Goal: Task Accomplishment & Management: Complete application form

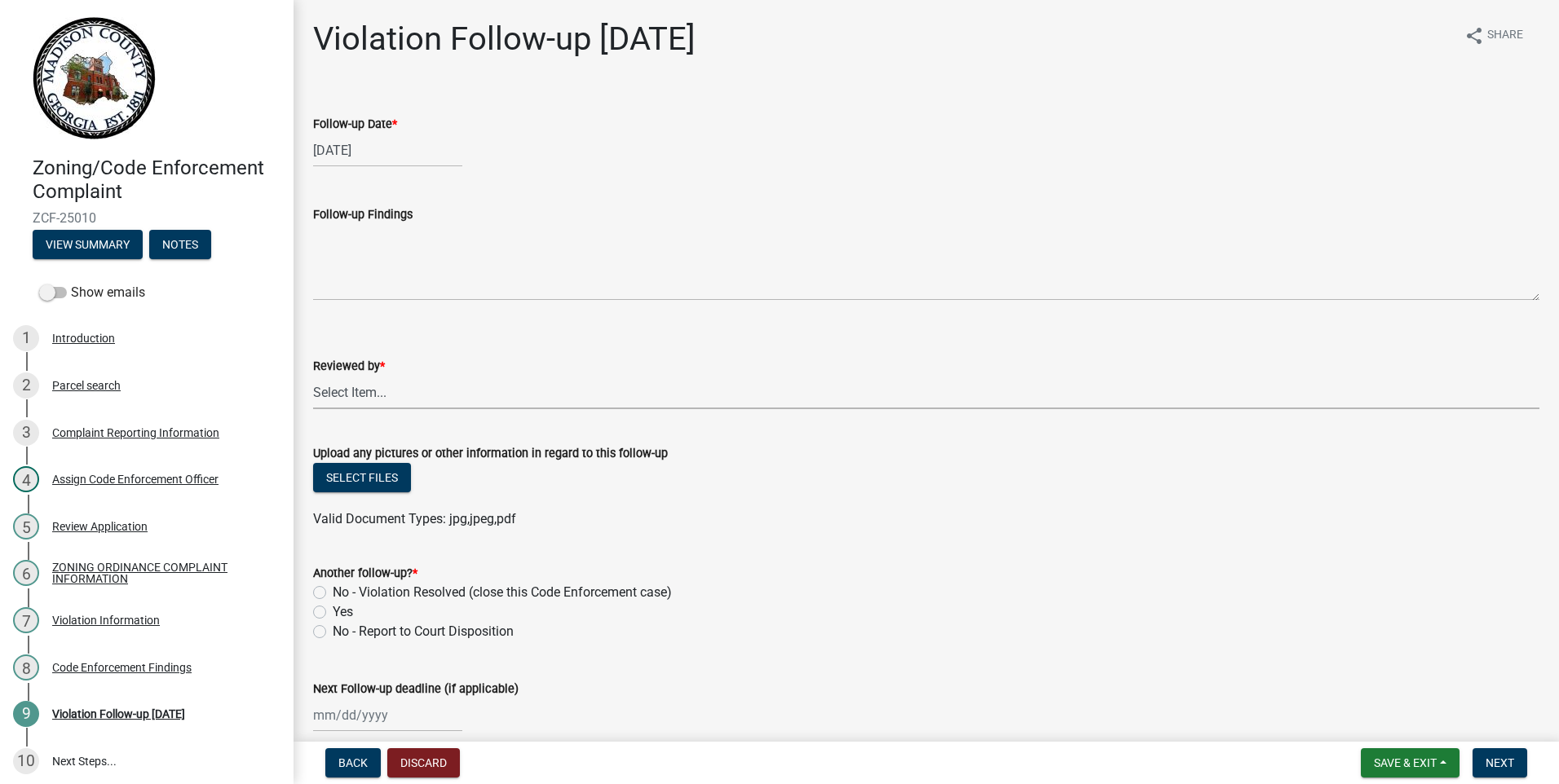
click at [349, 392] on select "Select Item... [EMAIL_ADDRESS][DOMAIN_NAME] [EMAIL_ADDRESS][DOMAIN_NAME] [EMAIL…" at bounding box center [927, 392] width 1227 height 34
click at [314, 376] on select "Select Item... [EMAIL_ADDRESS][DOMAIN_NAME] [EMAIL_ADDRESS][DOMAIN_NAME] [EMAIL…" at bounding box center [927, 392] width 1227 height 34
select select "1844e39a-1e3e-4d1d-95af-9855f3e6b56c"
click at [332, 612] on label "Yes" at bounding box center [342, 612] width 21 height 20
click at [332, 612] on input "Yes" at bounding box center [337, 607] width 11 height 11
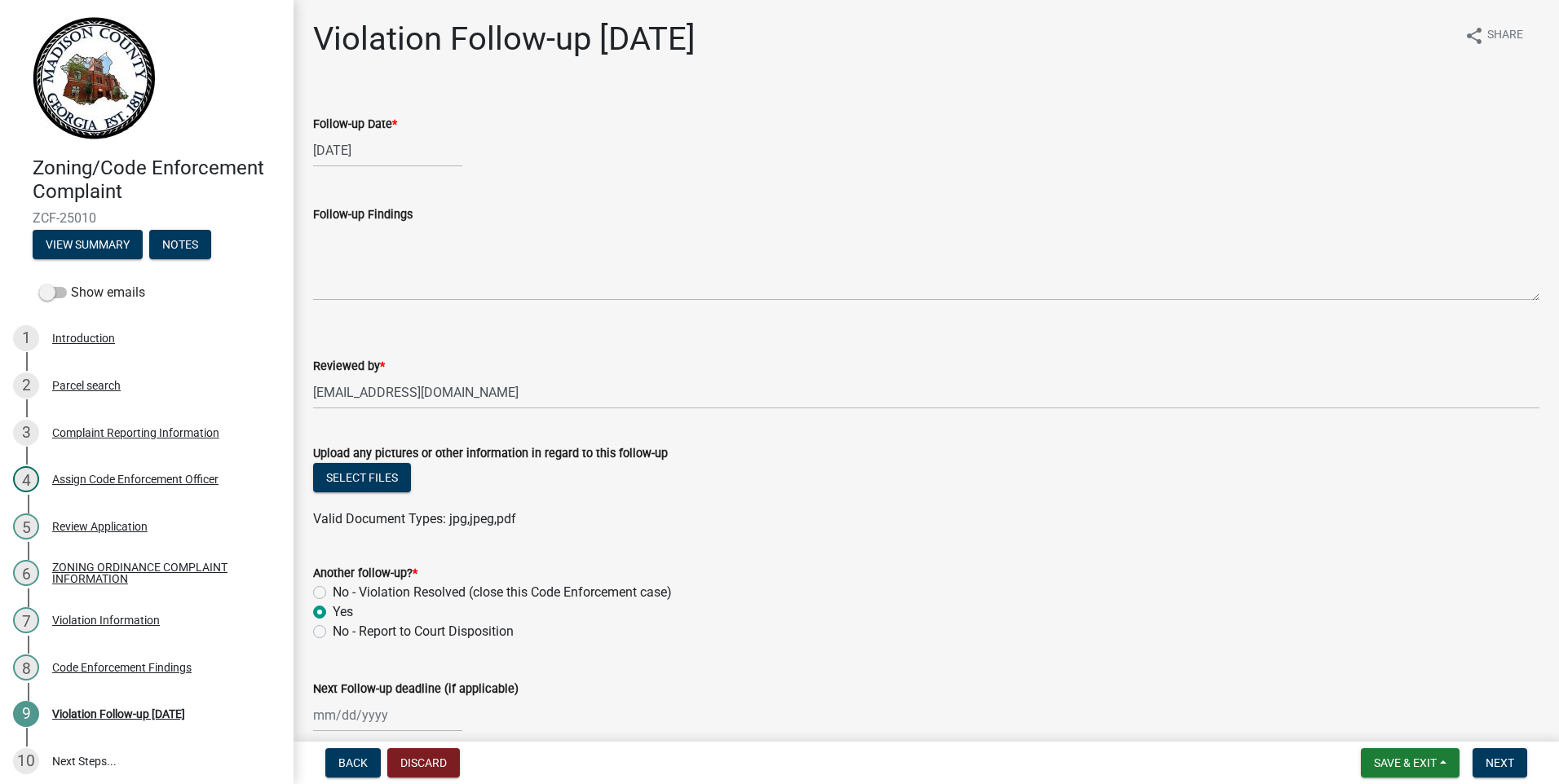
radio input "true"
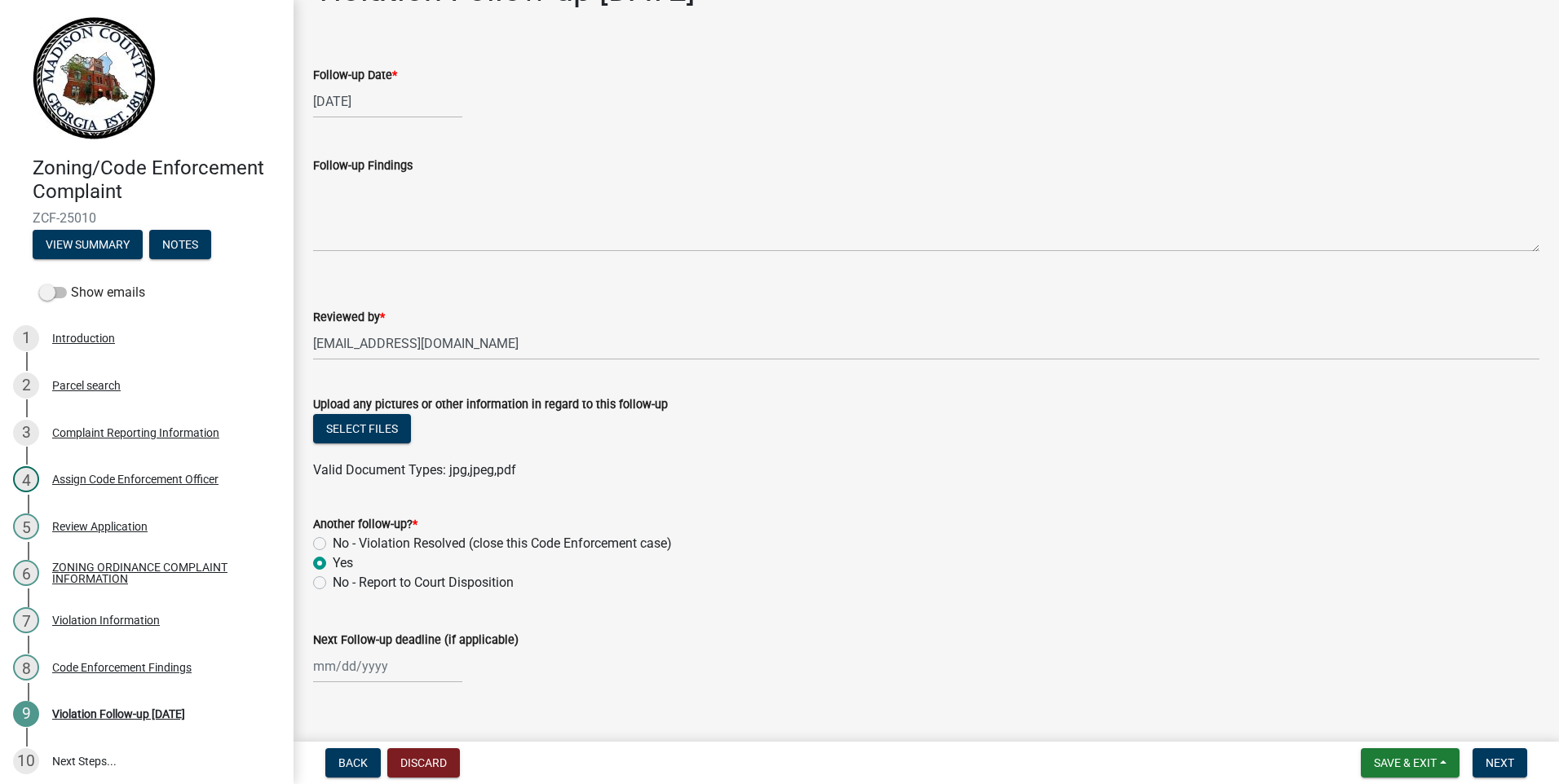
scroll to position [75, 0]
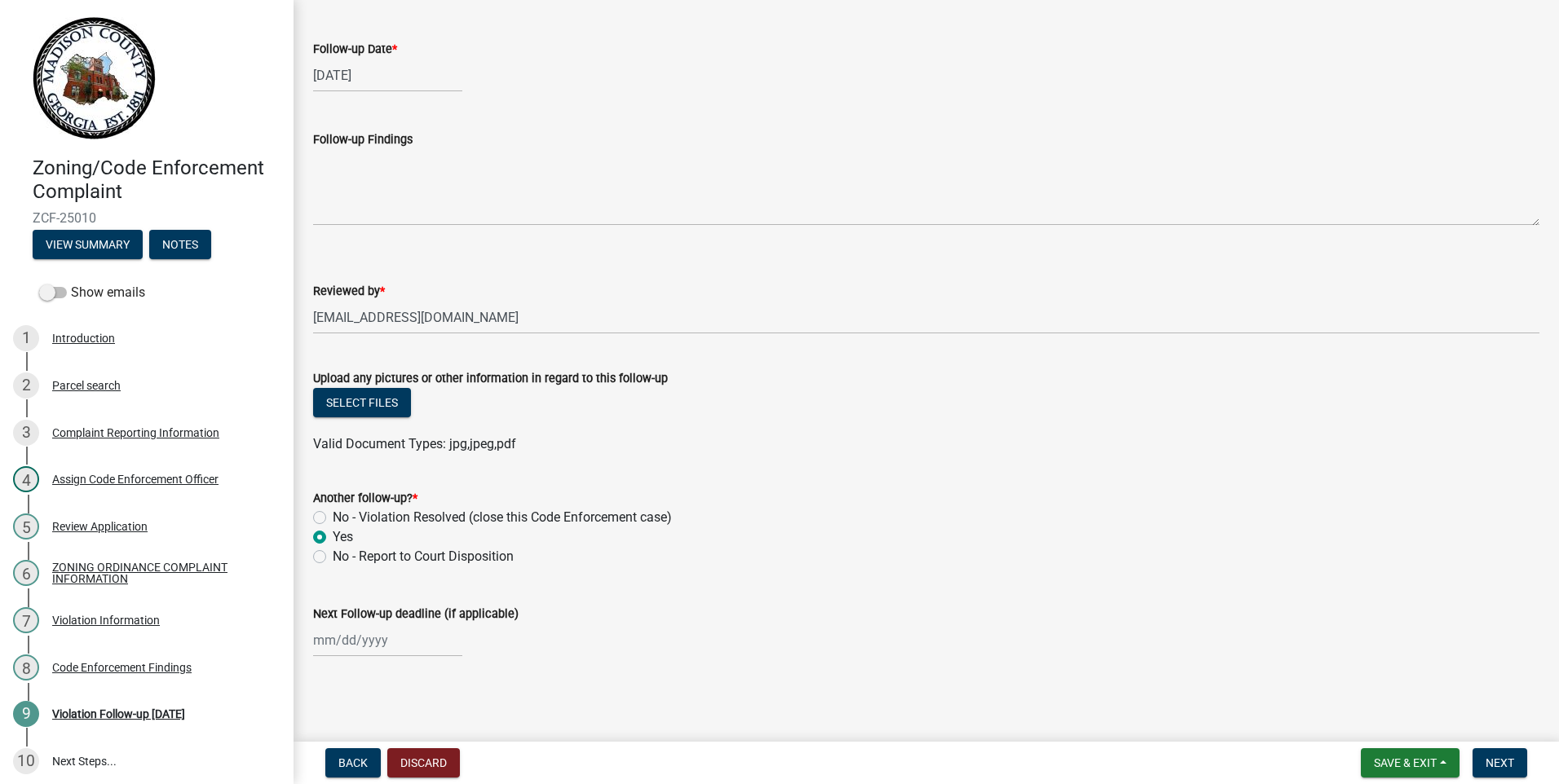
select select "8"
select select "2025"
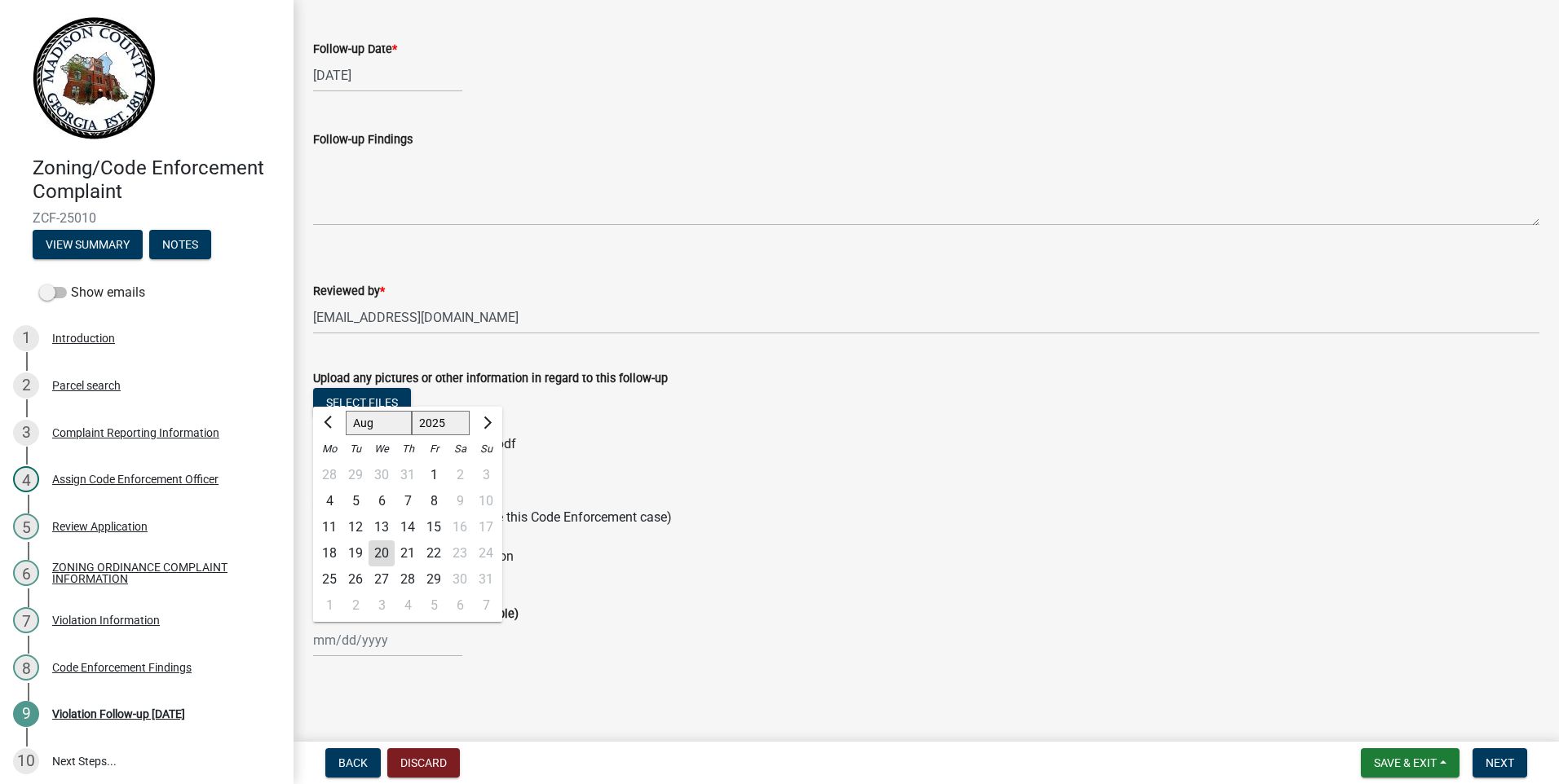
drag, startPoint x: 334, startPoint y: 638, endPoint x: 391, endPoint y: 645, distance: 57.4
click at [334, 638] on div "[PERSON_NAME] Feb Mar Apr [PERSON_NAME][DATE] Oct Nov [DATE] 1526 1527 1528 152…" at bounding box center [388, 641] width 149 height 34
click at [486, 422] on span "Next month" at bounding box center [486, 422] width 12 height 12
select select "9"
click at [433, 502] on div "12" at bounding box center [433, 501] width 26 height 26
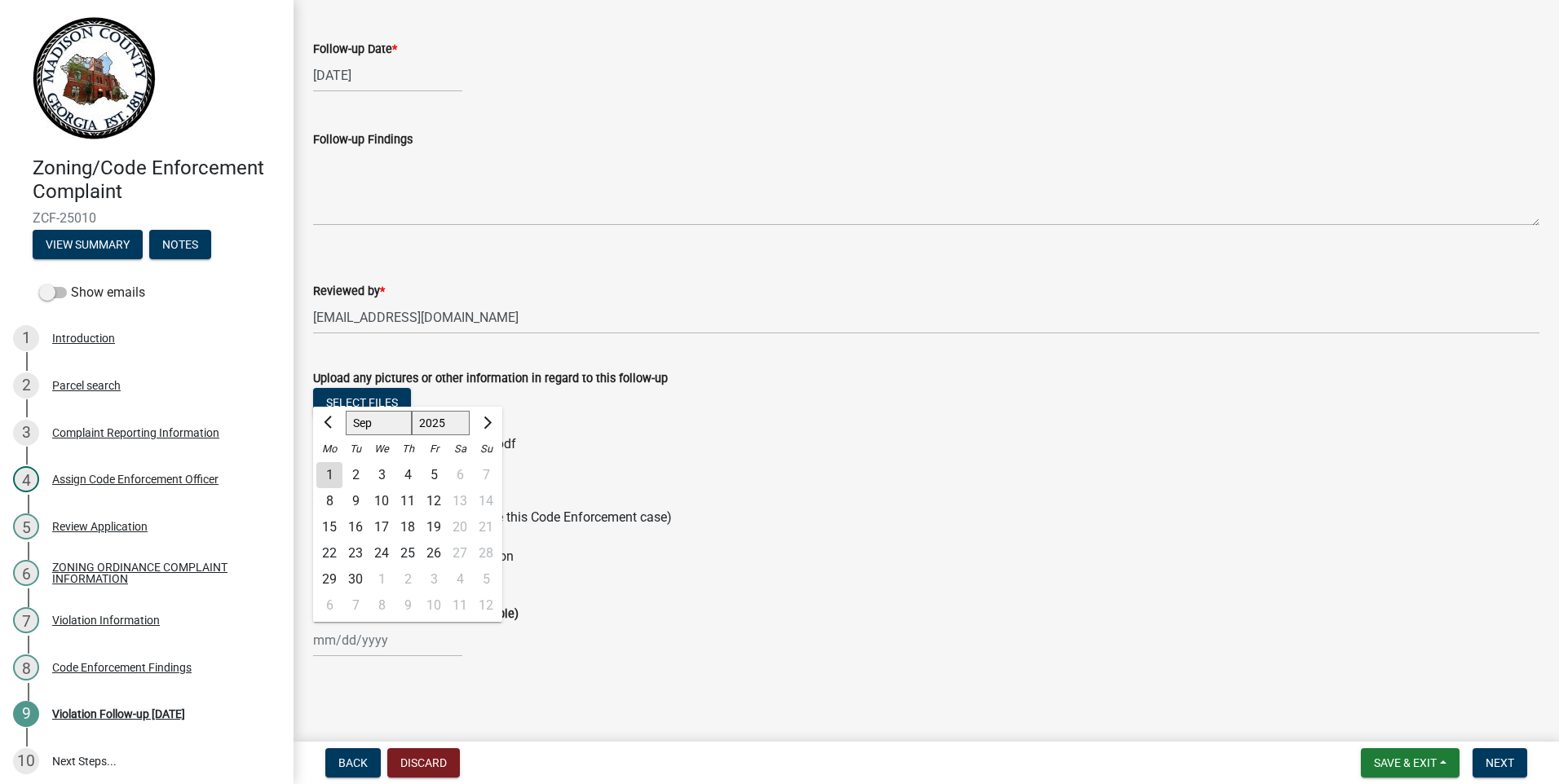
type input "[DATE]"
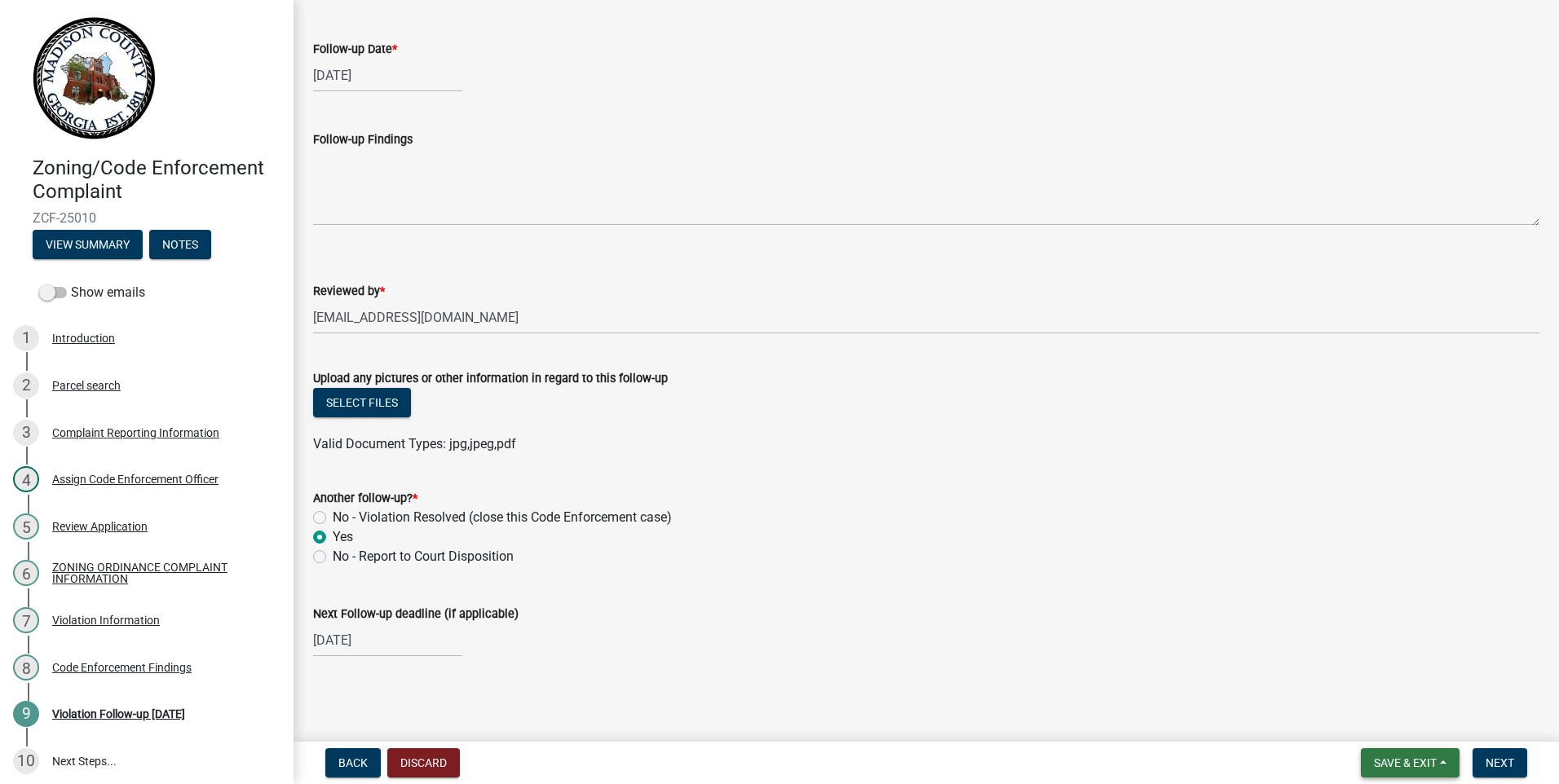
click at [1390, 757] on span "Save & Exit" at bounding box center [1405, 762] width 62 height 13
click at [1372, 716] on button "Save & Exit" at bounding box center [1395, 721] width 131 height 40
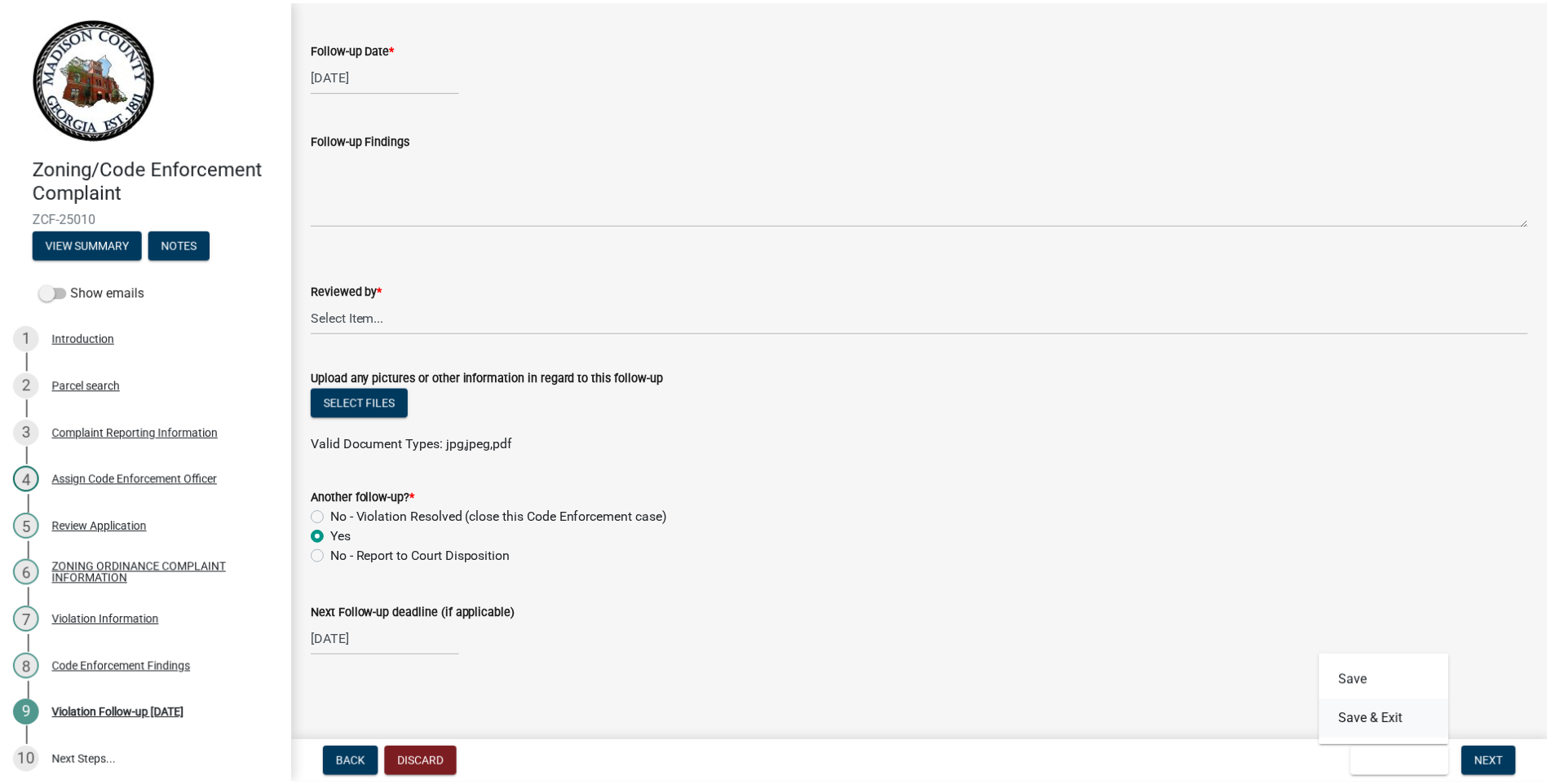
scroll to position [0, 0]
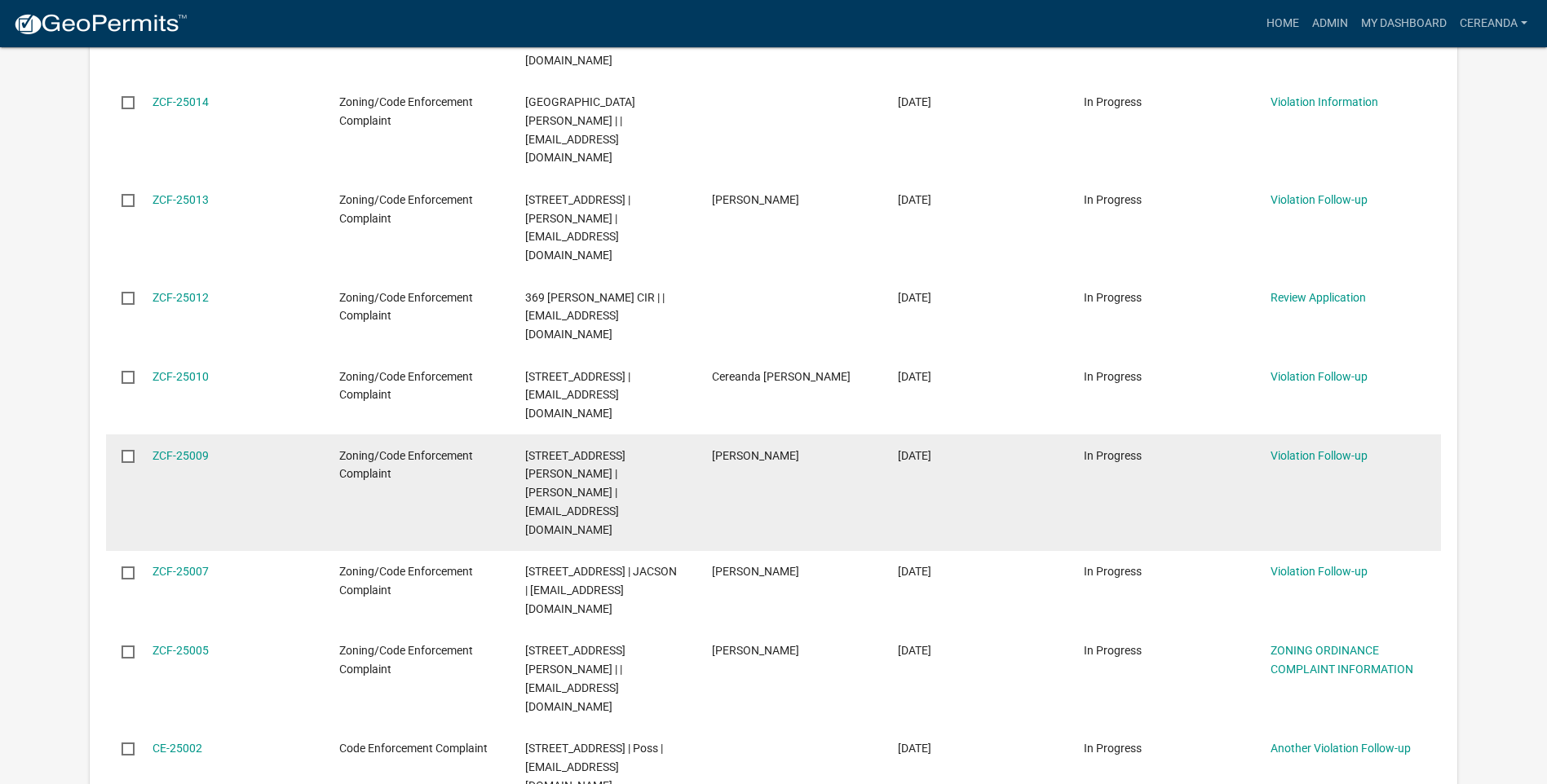
scroll to position [653, 0]
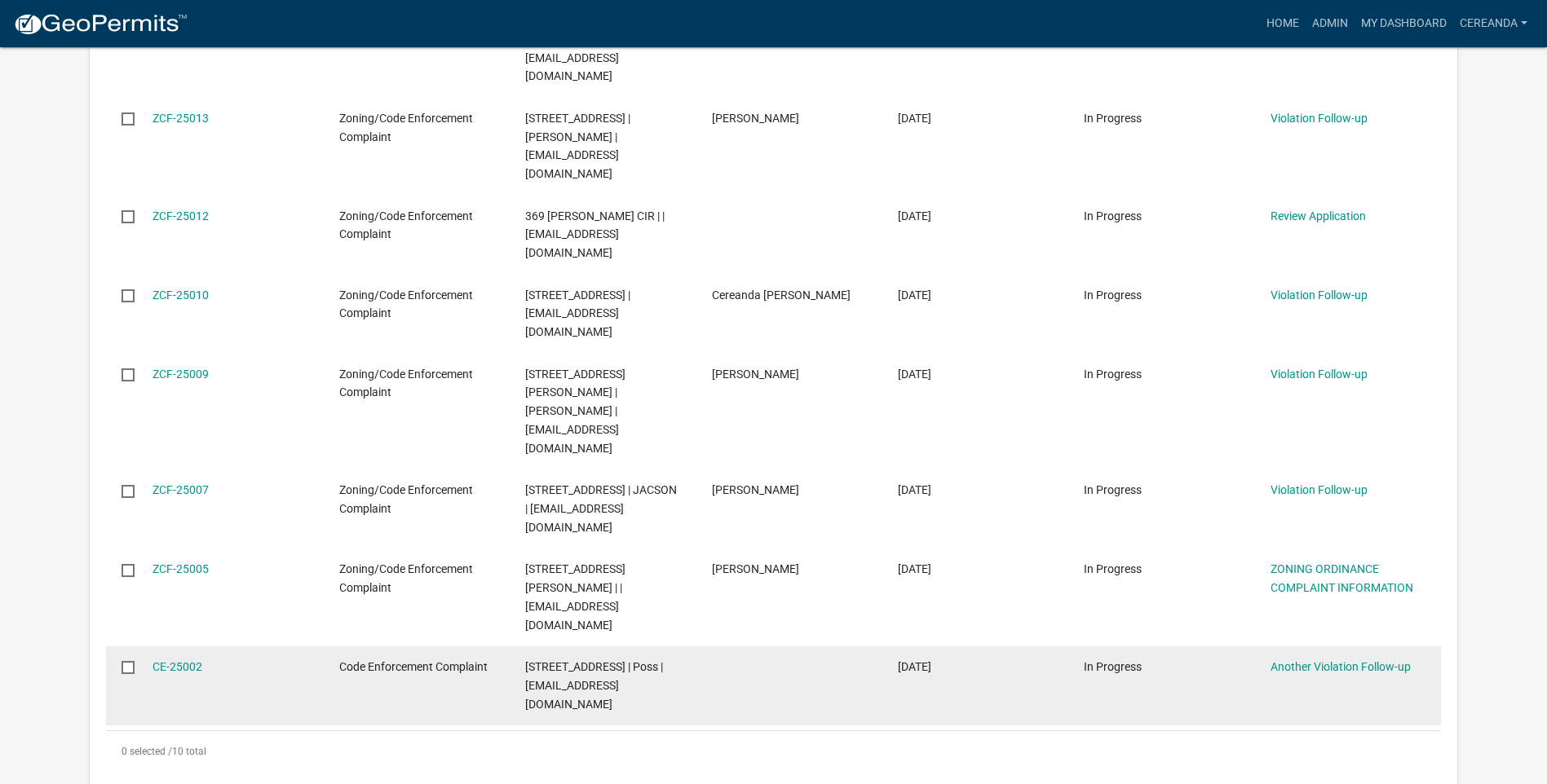
click at [133, 661] on input "checkbox" at bounding box center [127, 666] width 11 height 11
click at [130, 661] on input "checkbox" at bounding box center [127, 666] width 11 height 11
checkbox input "false"
click at [662, 657] on div "[STREET_ADDRESS] | Poss | [EMAIL_ADDRESS][DOMAIN_NAME]" at bounding box center [602, 685] width 155 height 55
click at [1360, 660] on link "Another Violation Follow-up" at bounding box center [1340, 666] width 140 height 13
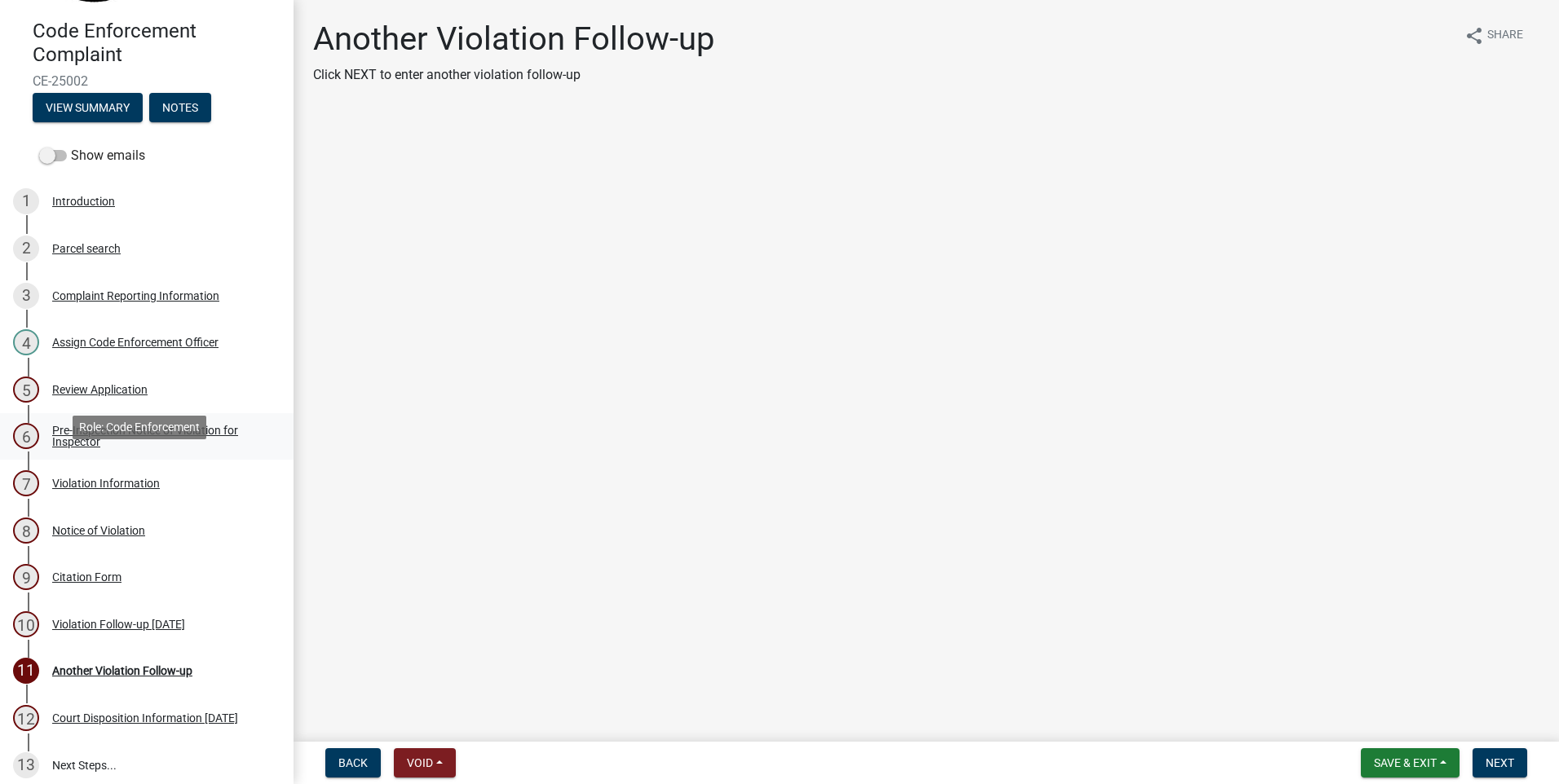
scroll to position [147, 0]
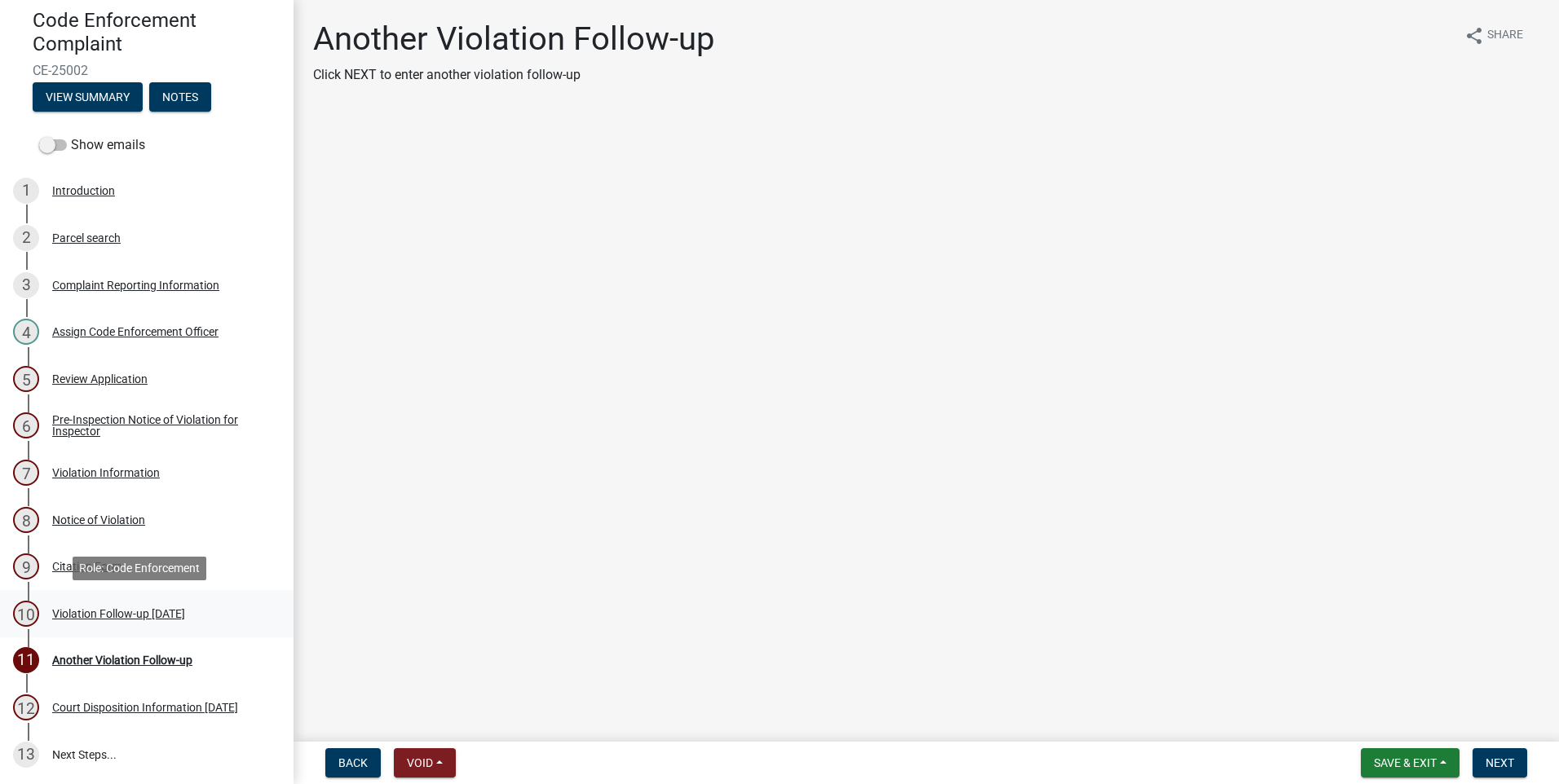
click at [72, 615] on div "Violation Follow-up [DATE]" at bounding box center [119, 614] width 133 height 12
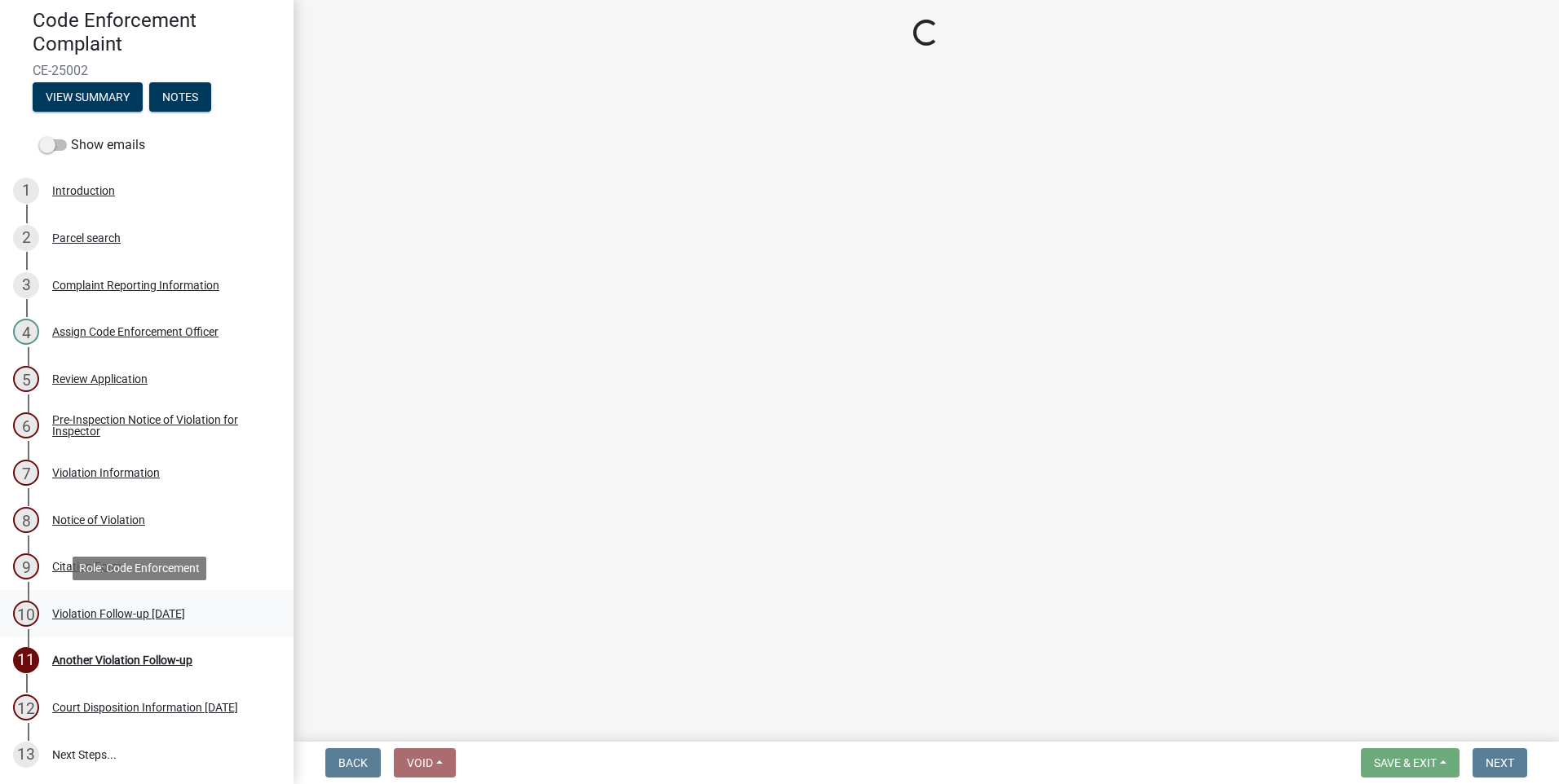
select select "1844e39a-1e3e-4d1d-95af-9855f3e6b56c"
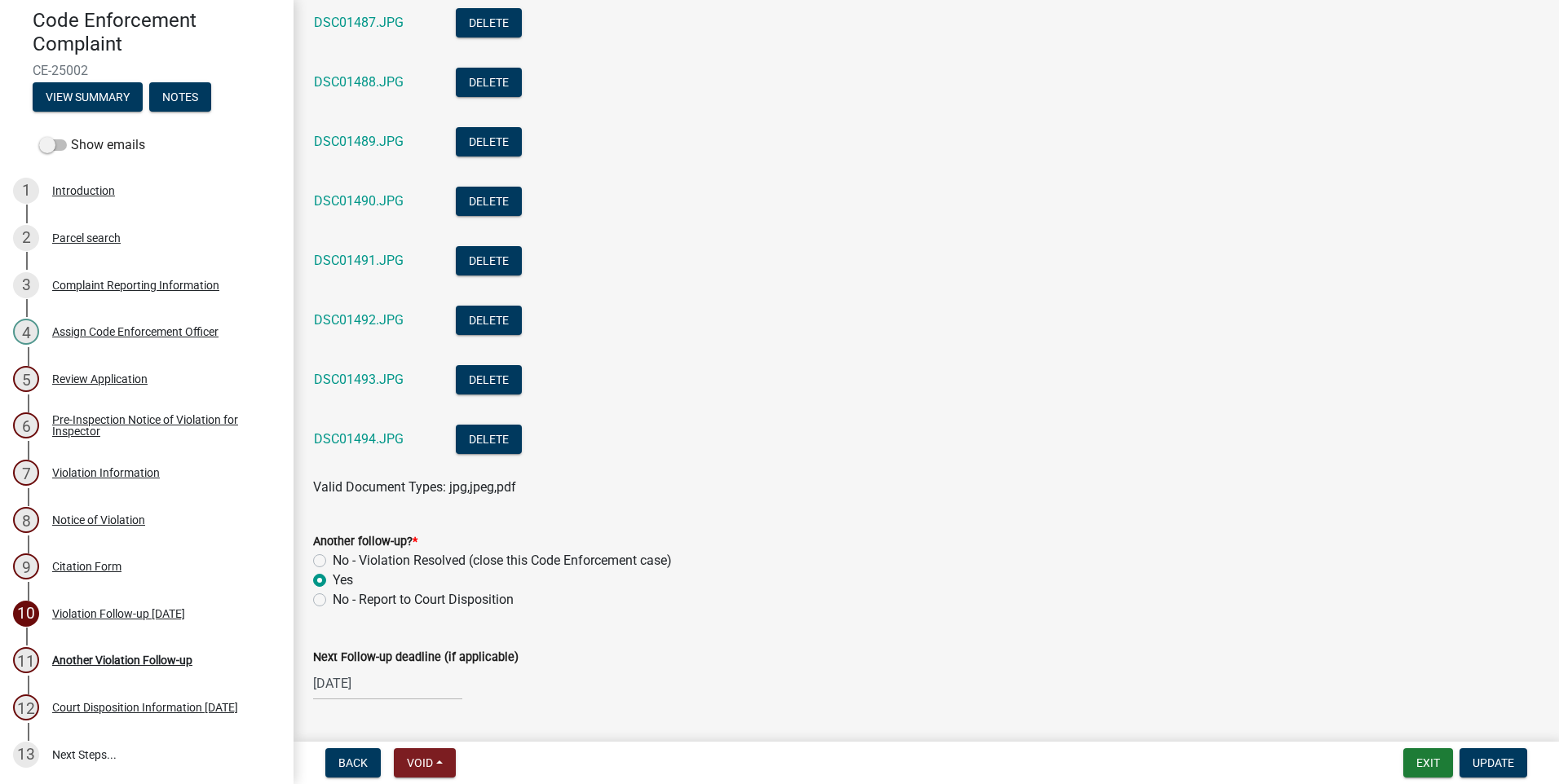
scroll to position [670, 0]
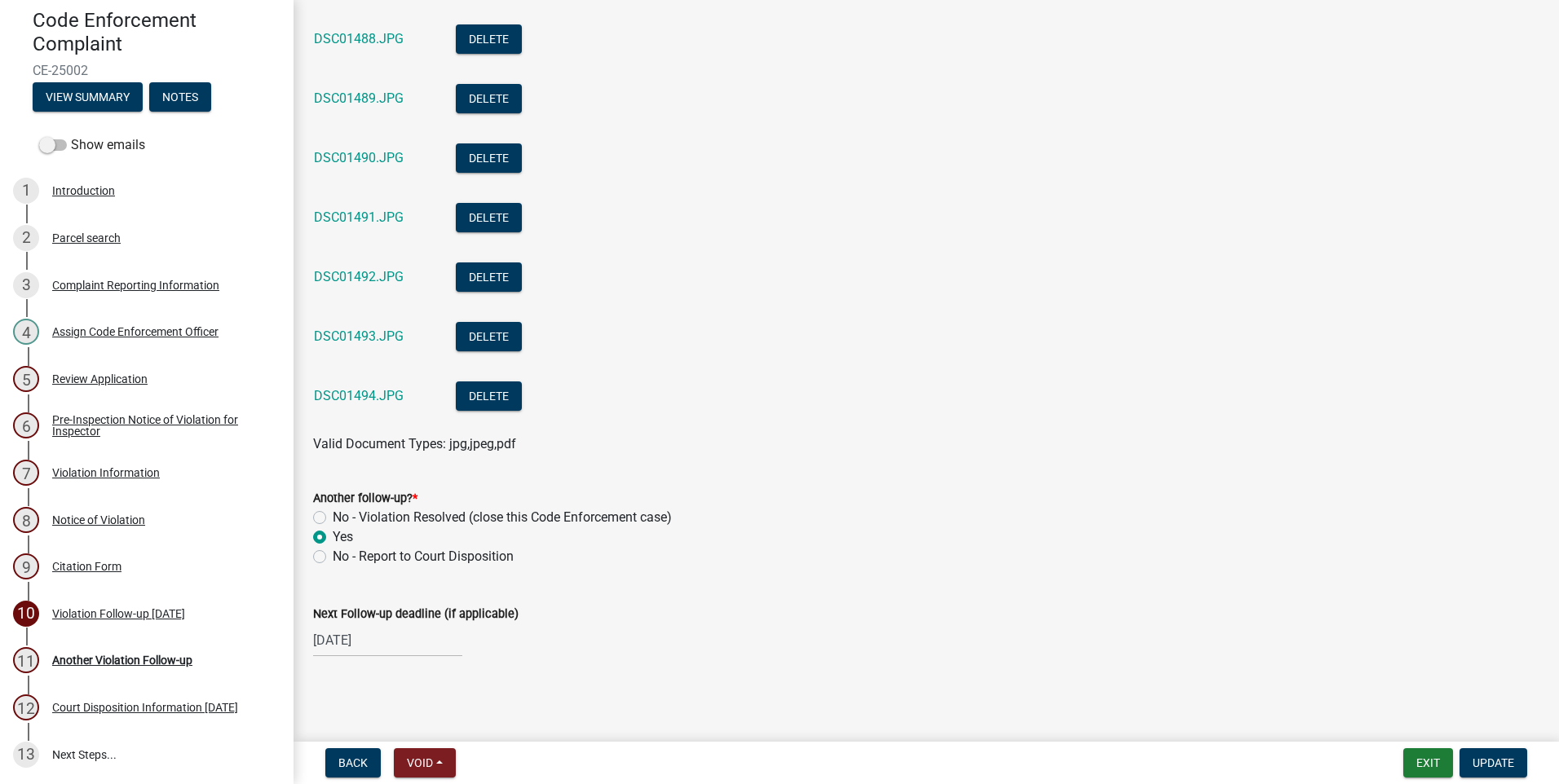
click at [332, 517] on label "No - Violation Resolved (close this Code Enforcement case)" at bounding box center [502, 518] width 339 height 20
click at [332, 517] on input "No - Violation Resolved (close this Code Enforcement case)" at bounding box center [337, 513] width 11 height 11
radio input "true"
click at [335, 643] on div "[DATE]" at bounding box center [388, 641] width 149 height 34
select select "8"
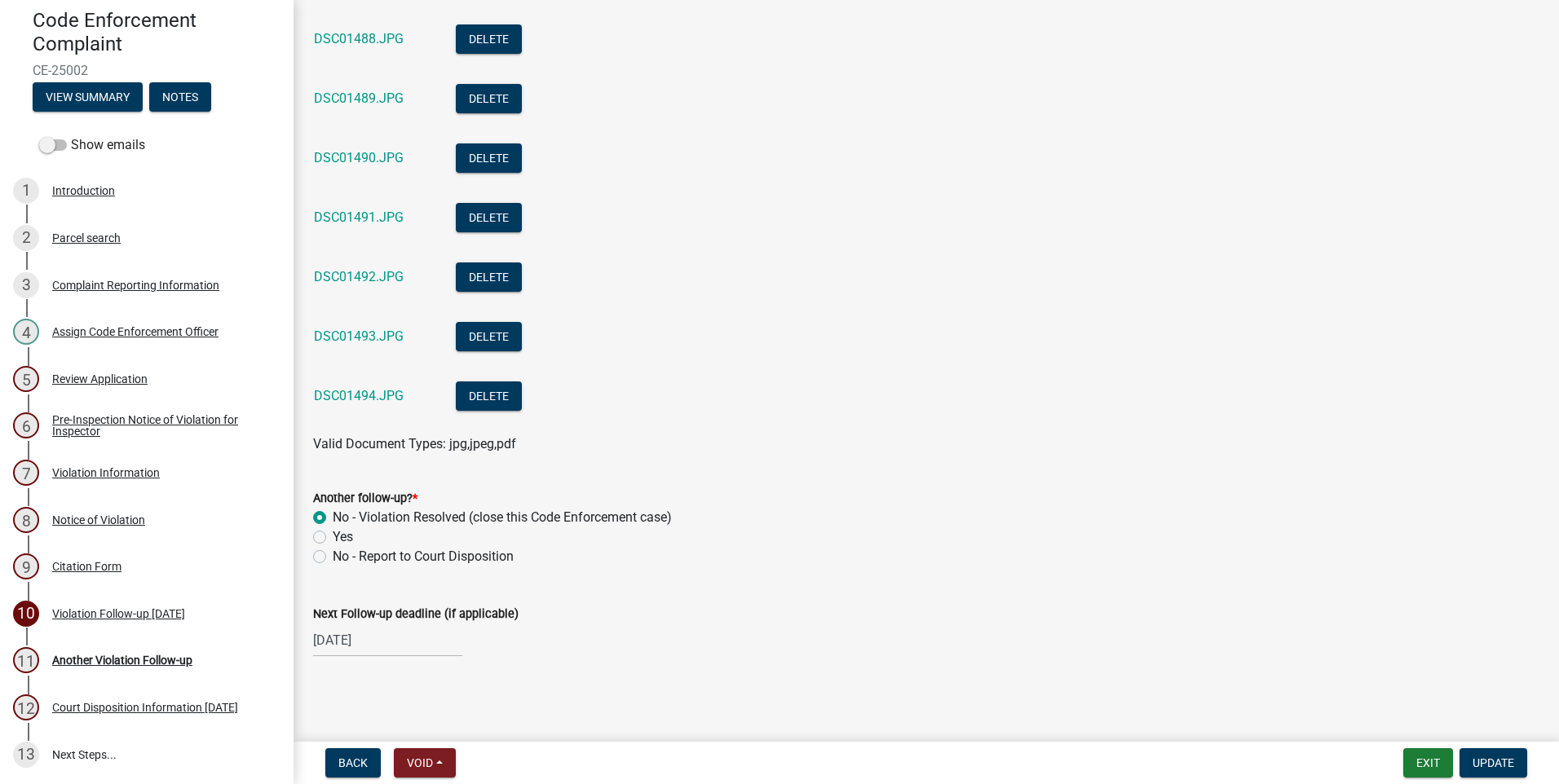
select select "2025"
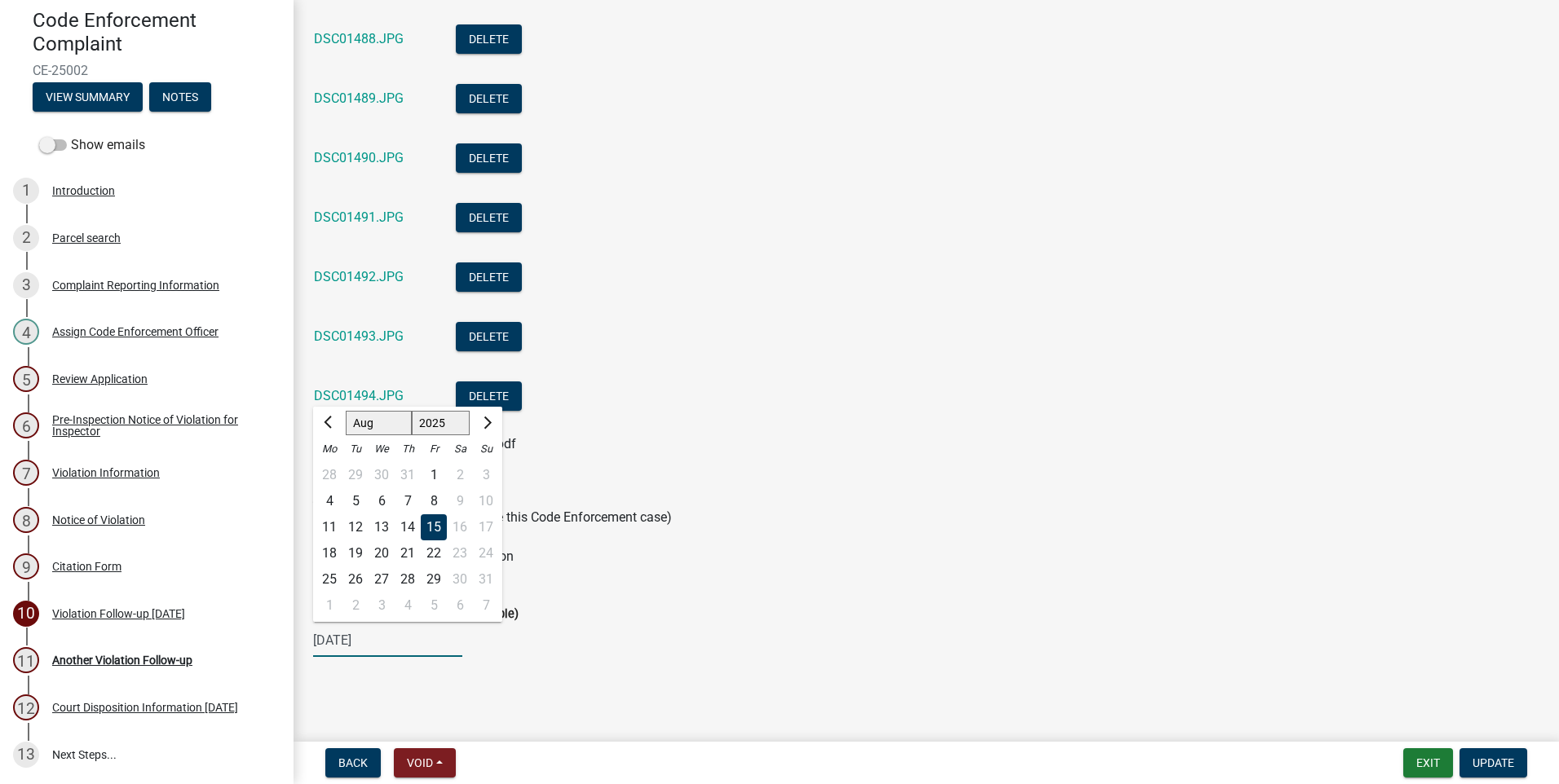
click at [409, 642] on input "[DATE]" at bounding box center [388, 641] width 149 height 34
type input "0"
click at [588, 601] on div "Next Follow-up deadline (if applicable) [PERSON_NAME] Apr May Jun [DATE] Aug Se…" at bounding box center [927, 619] width 1227 height 76
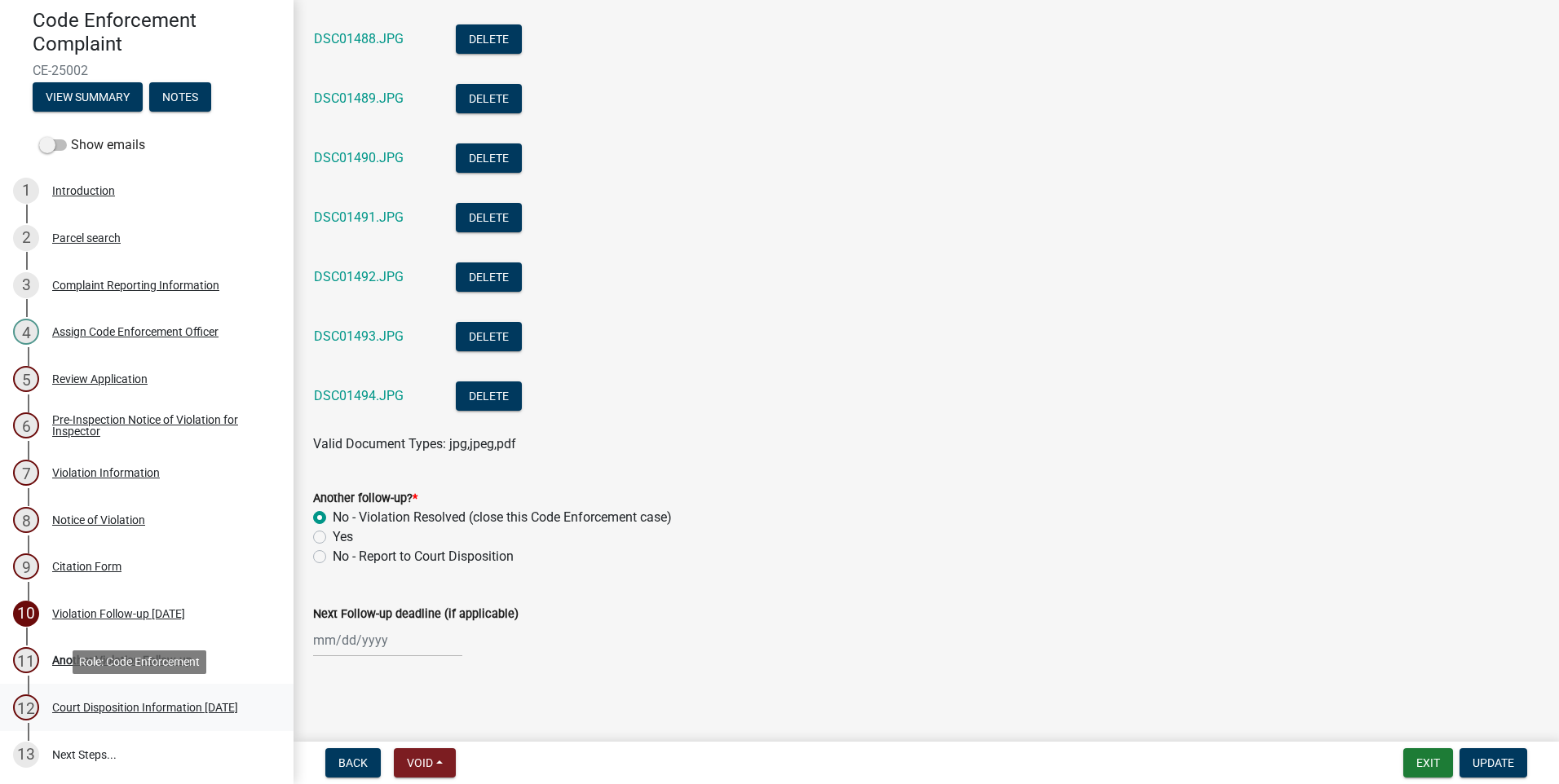
click at [118, 702] on div "Court Disposition Information [DATE]" at bounding box center [145, 708] width 186 height 12
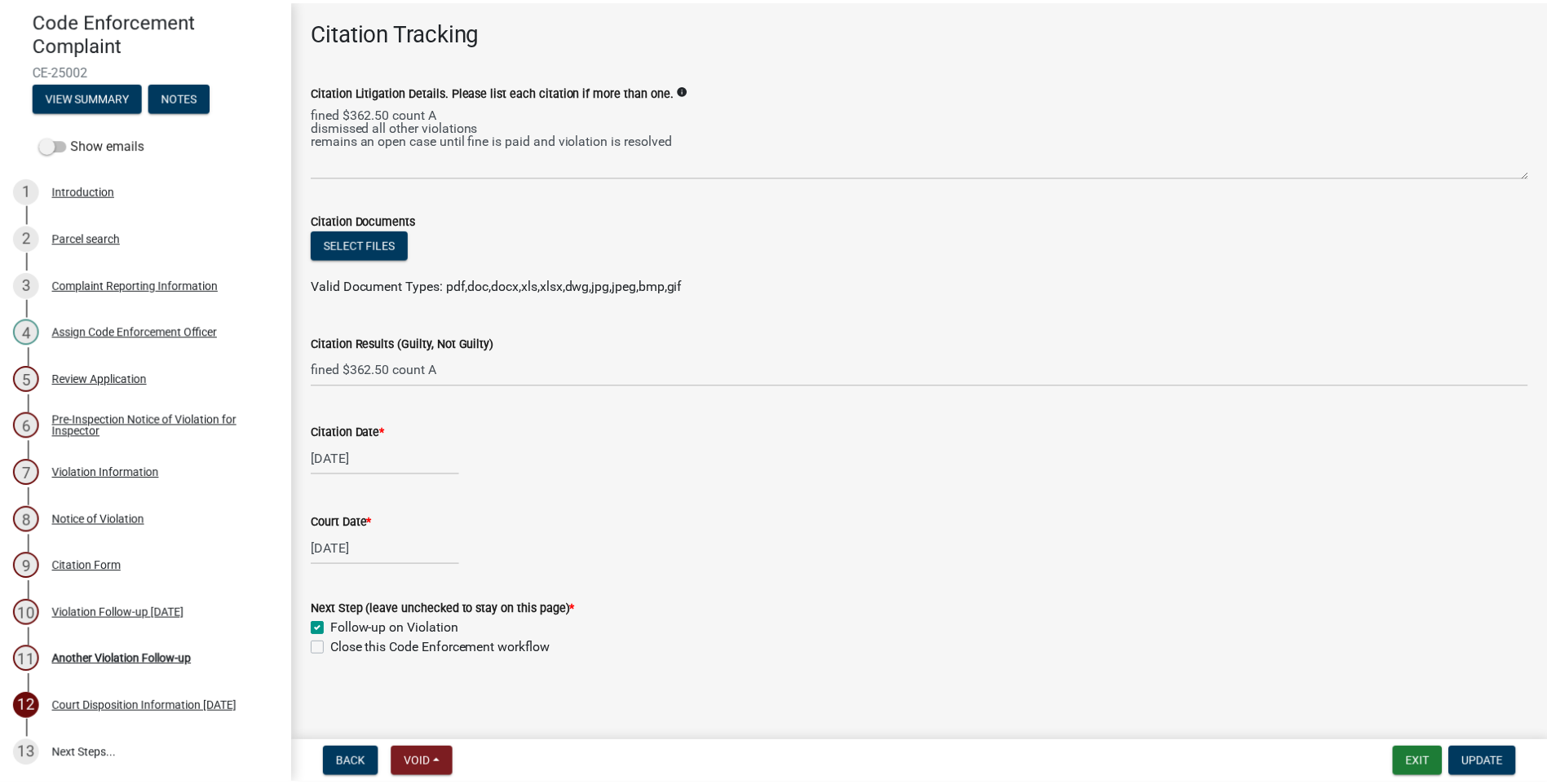
scroll to position [101, 0]
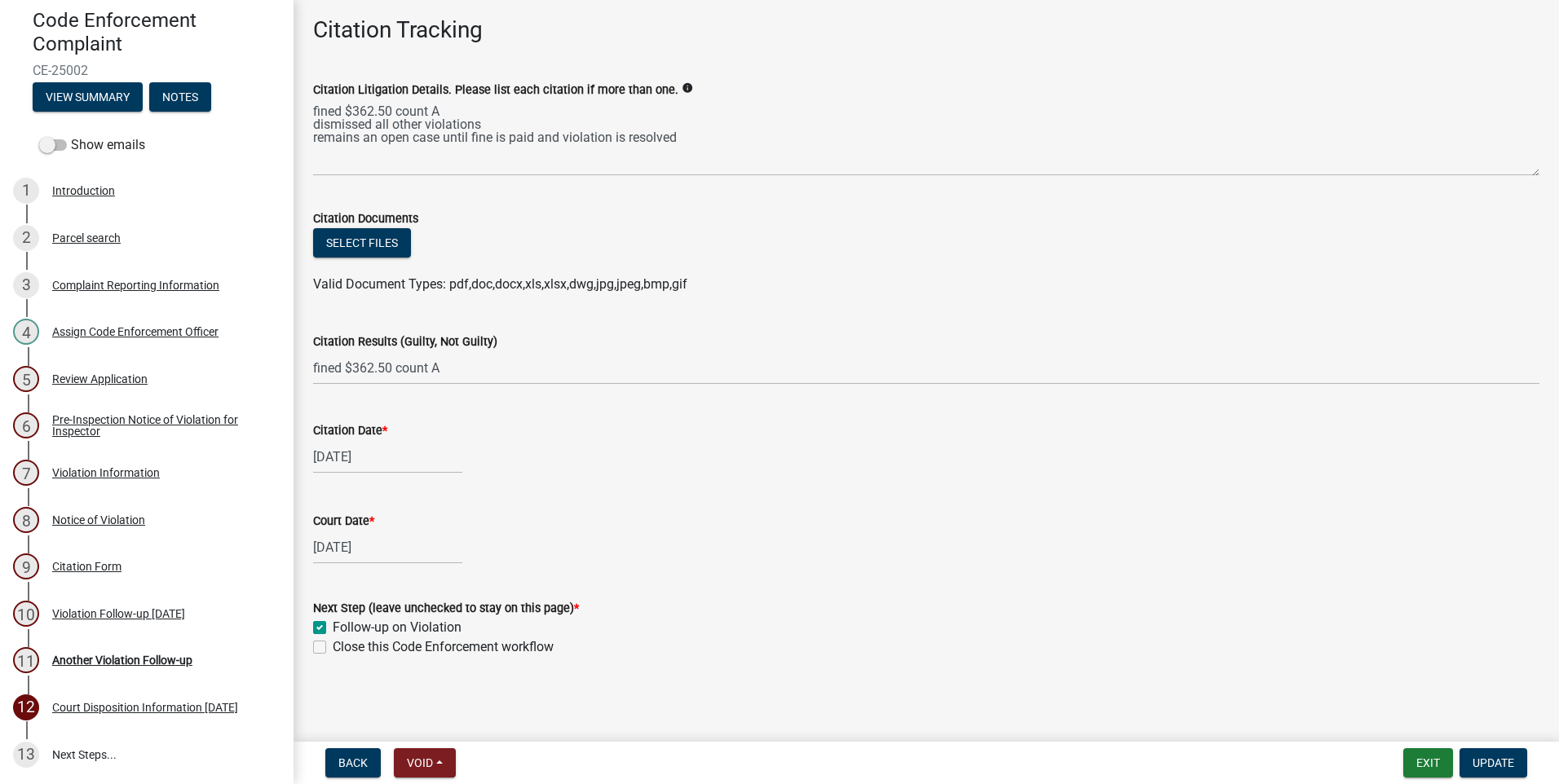
click at [332, 645] on label "Close this Code Enforcement workflow" at bounding box center [442, 648] width 221 height 20
click at [332, 645] on input "Close this Code Enforcement workflow" at bounding box center [337, 643] width 11 height 11
checkbox input "true"
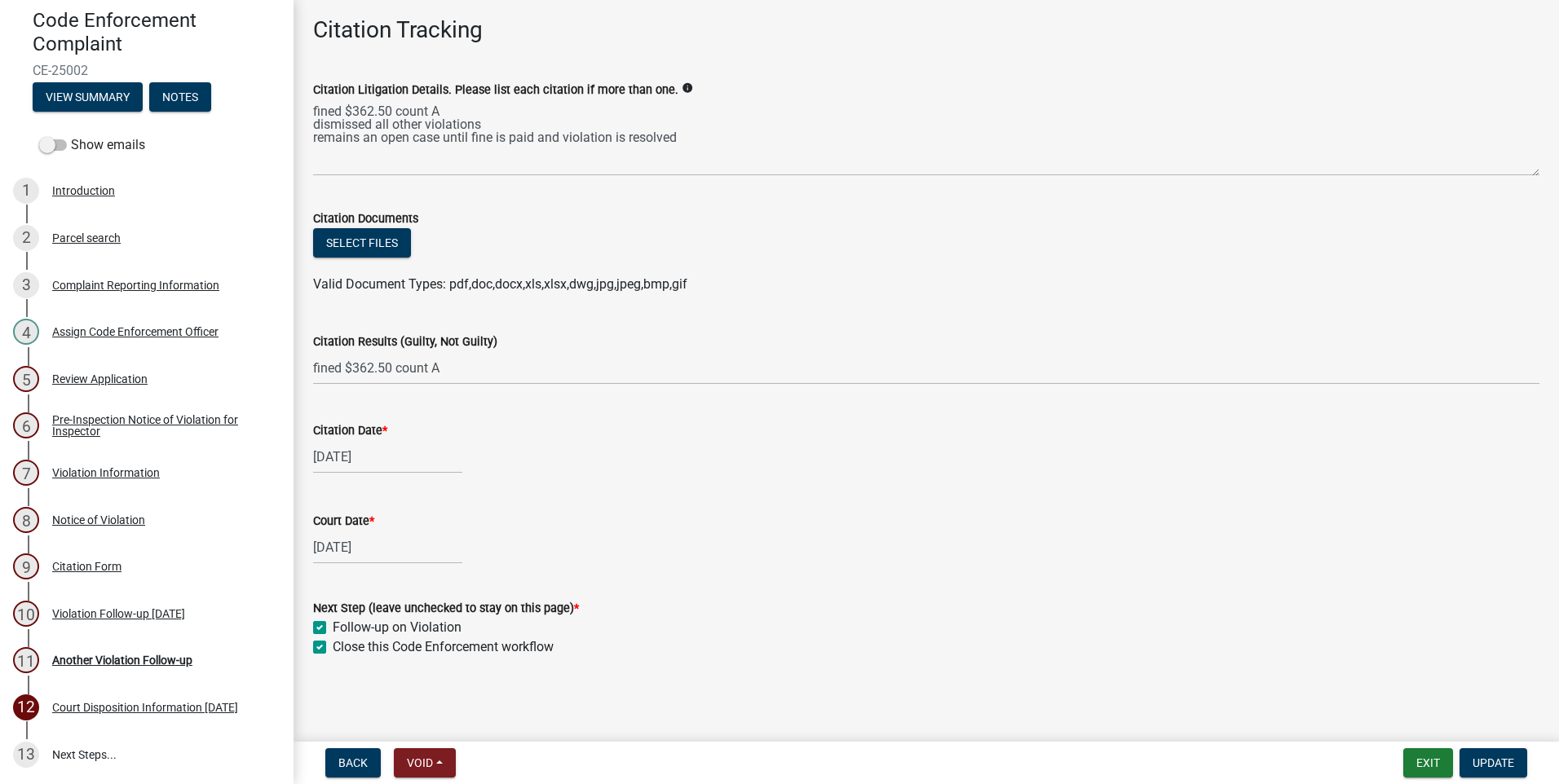
click at [332, 626] on label "Follow-up on Violation" at bounding box center [397, 628] width 129 height 20
click at [332, 626] on input "Follow-up on Violation" at bounding box center [337, 623] width 11 height 11
checkbox input "false"
checkbox input "true"
click at [332, 626] on label "Follow-up on Violation" at bounding box center [397, 628] width 129 height 20
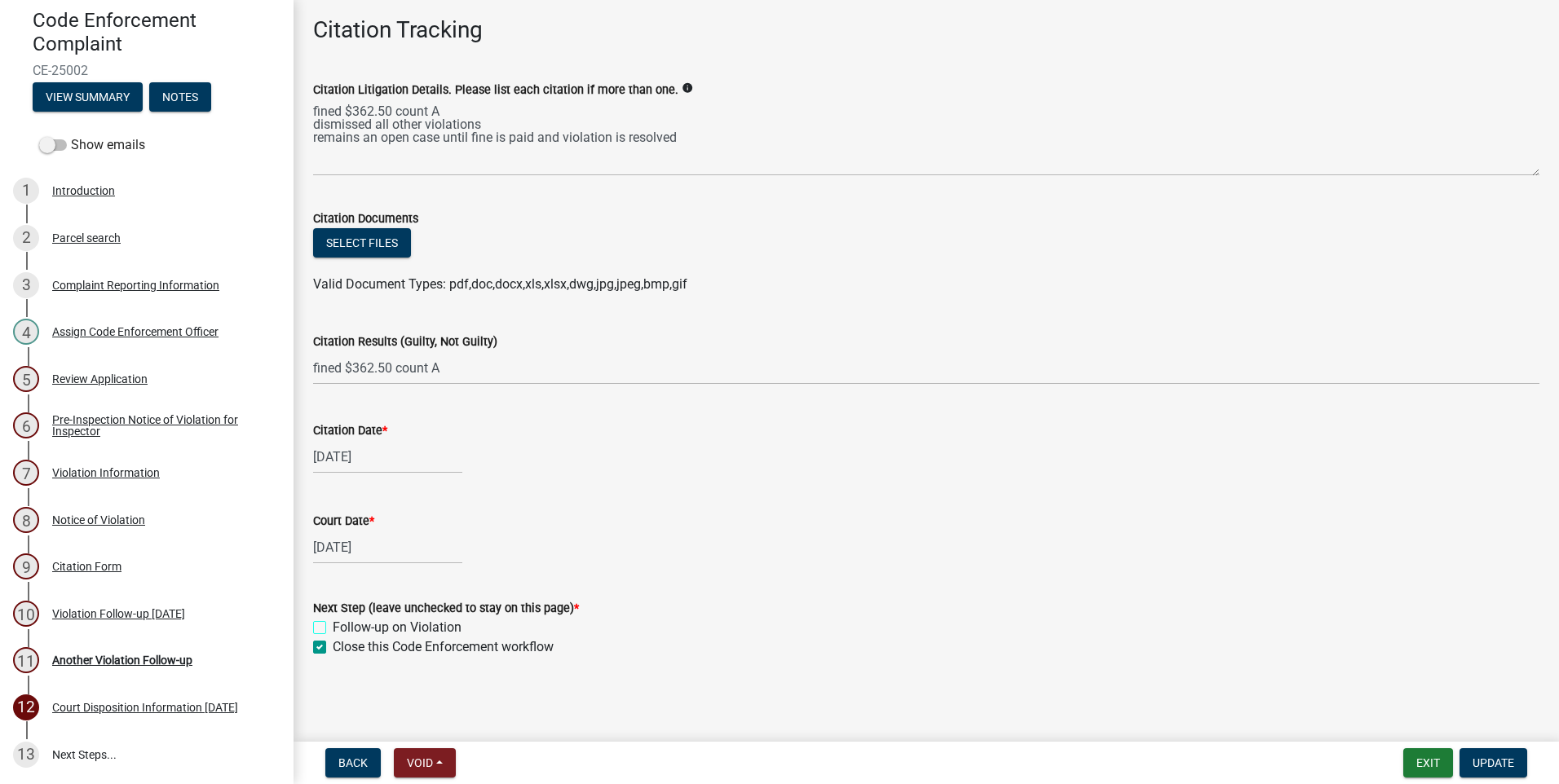
click at [332, 626] on input "Follow-up on Violation" at bounding box center [337, 623] width 11 height 11
checkbox input "true"
click at [332, 648] on label "Close this Code Enforcement workflow" at bounding box center [442, 648] width 221 height 20
click at [332, 648] on input "Close this Code Enforcement workflow" at bounding box center [337, 643] width 11 height 11
checkbox input "false"
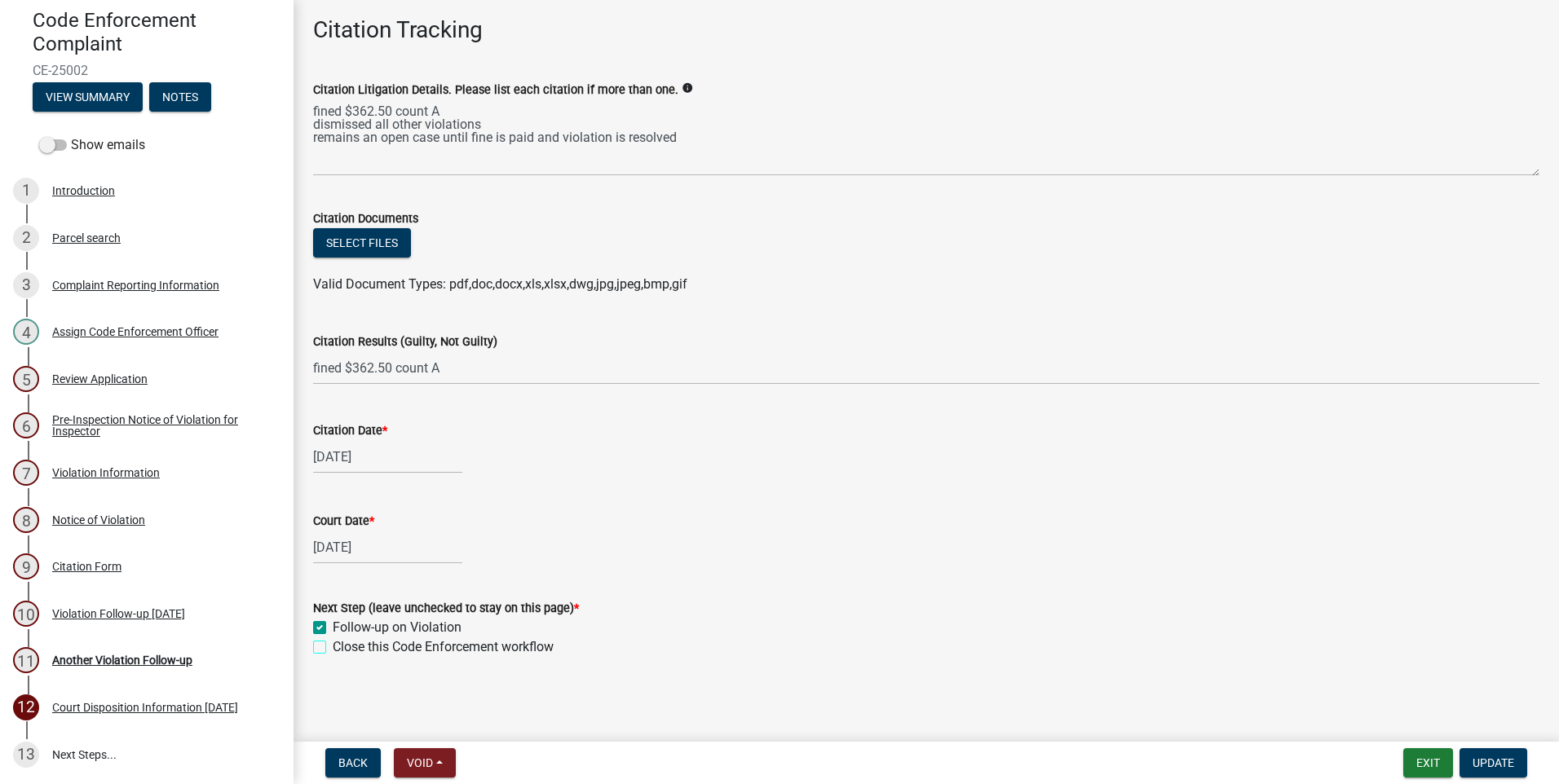
checkbox input "true"
checkbox input "false"
click at [86, 753] on link "13 Next Steps..." at bounding box center [146, 754] width 294 height 47
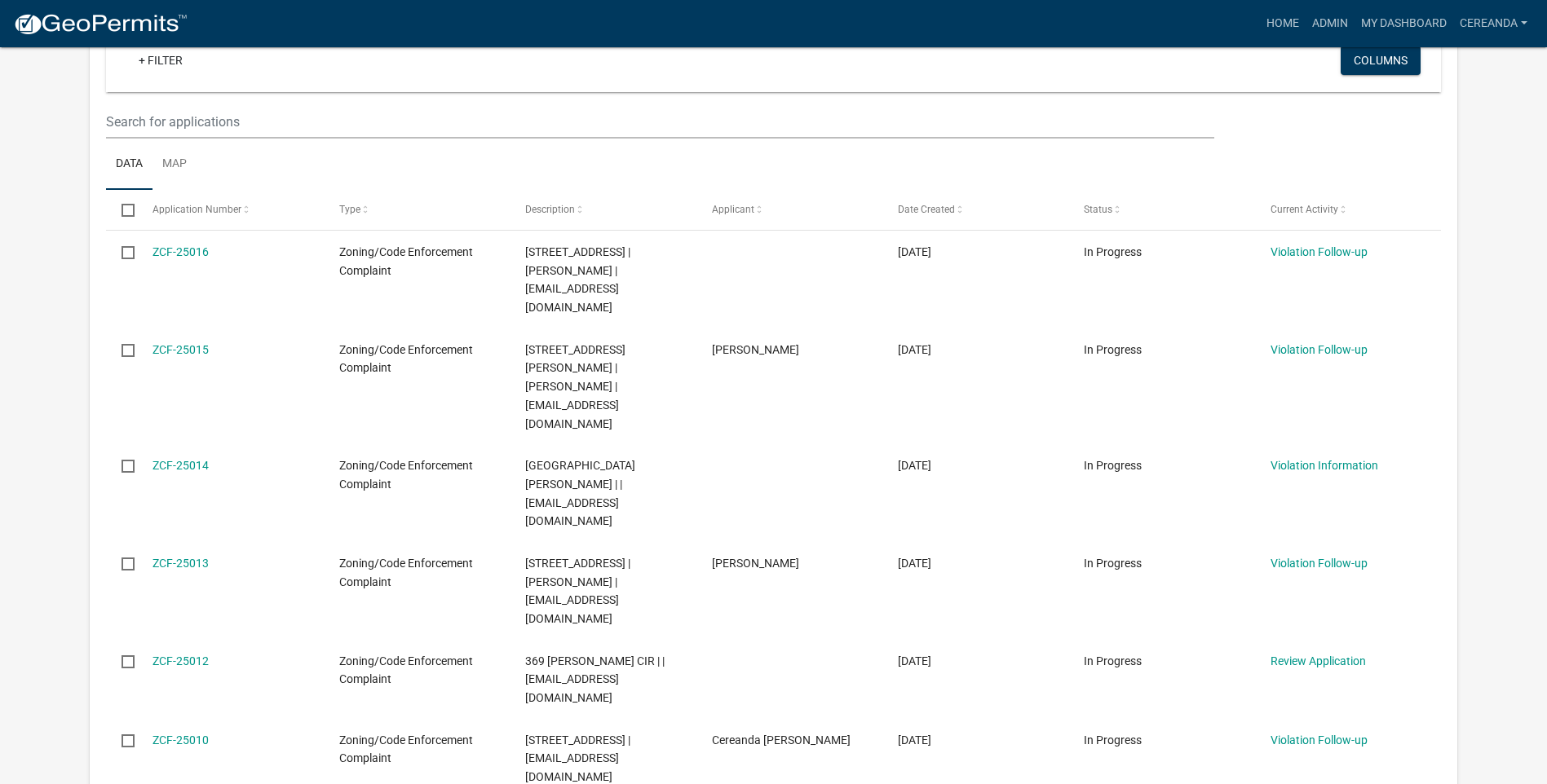
scroll to position [244, 0]
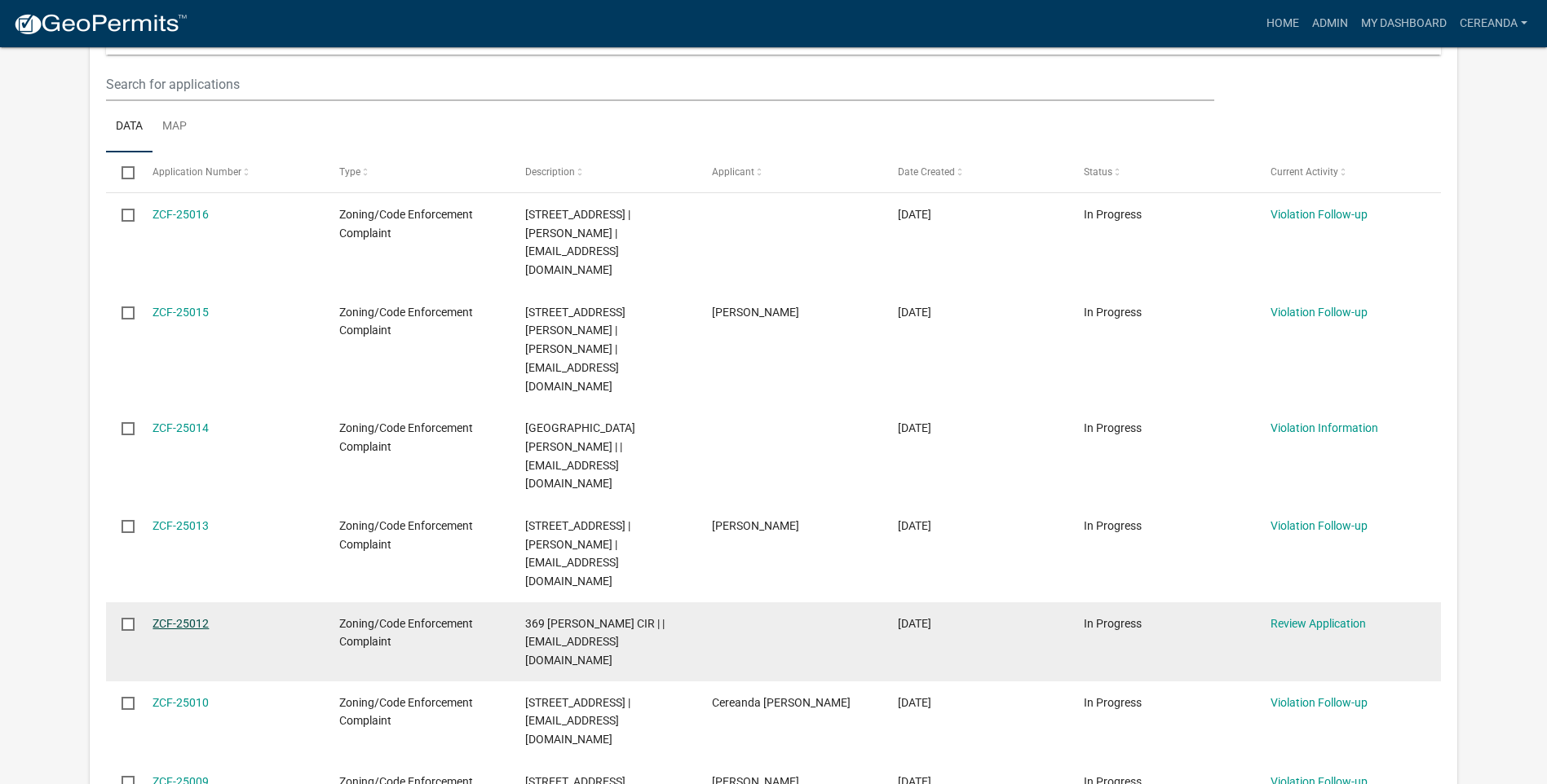
click at [183, 617] on link "ZCF-25012" at bounding box center [180, 623] width 56 height 13
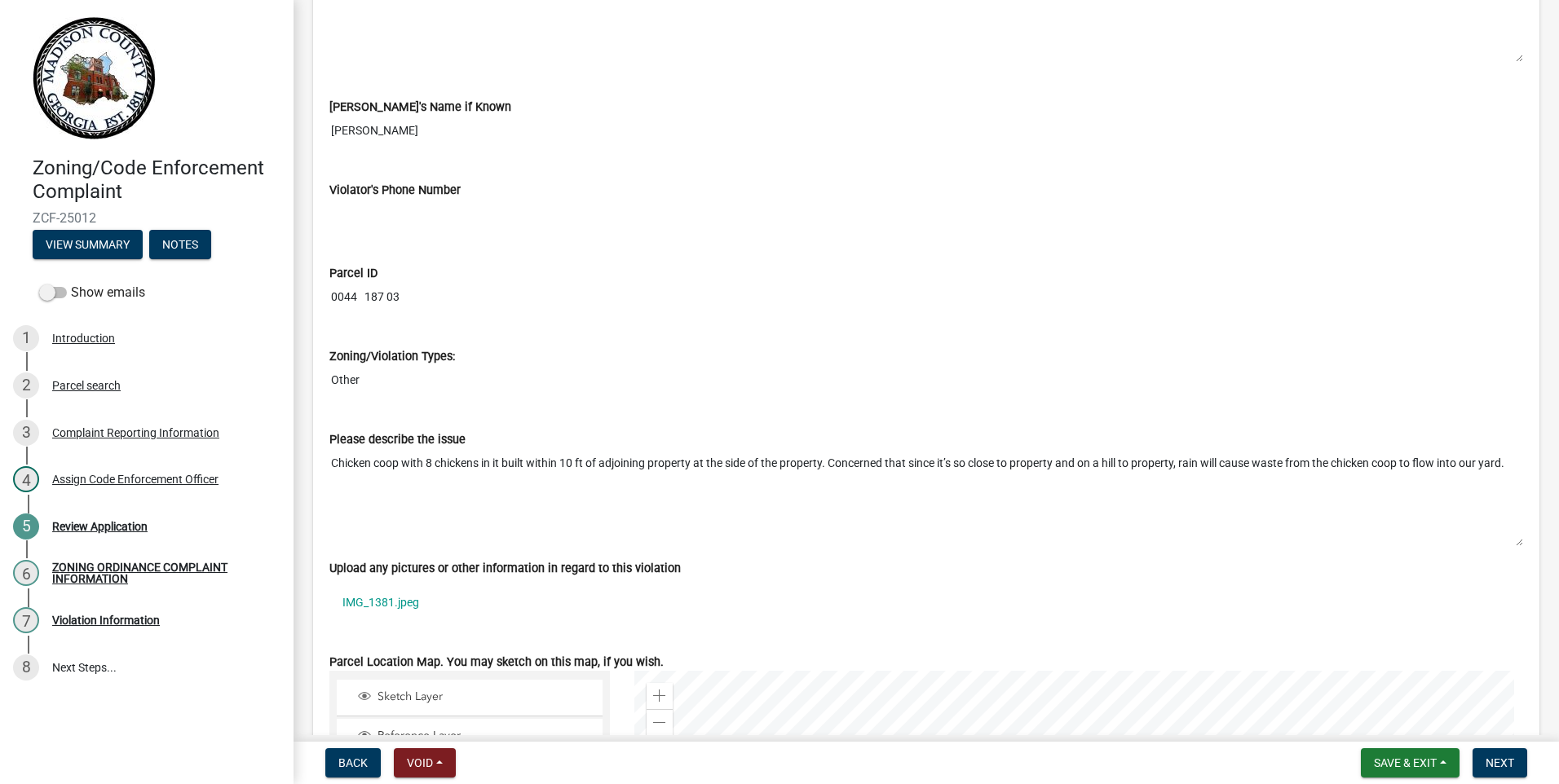
scroll to position [1548, 0]
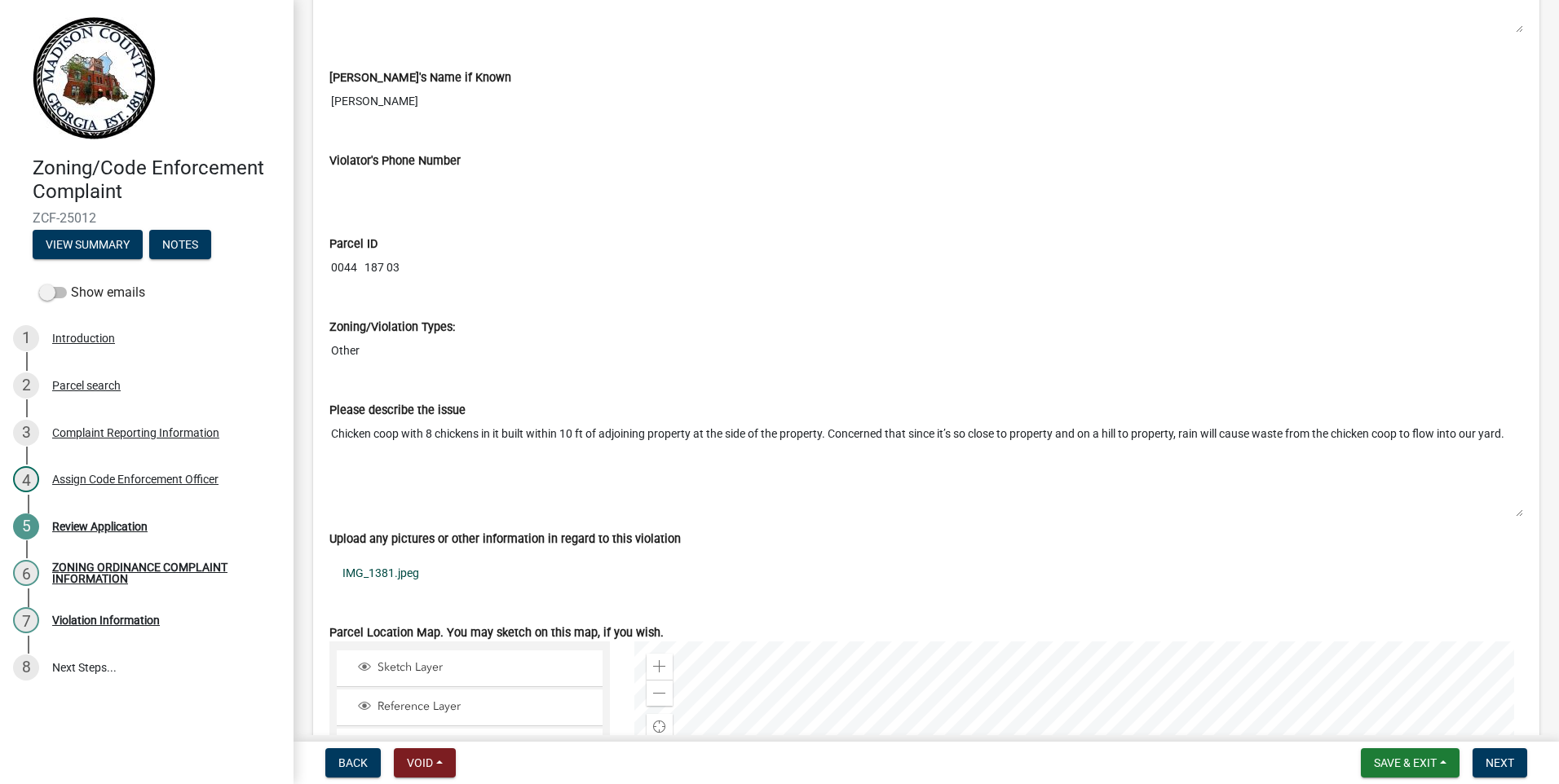
click at [409, 573] on link "IMG_1381.jpeg" at bounding box center [926, 573] width 1194 height 38
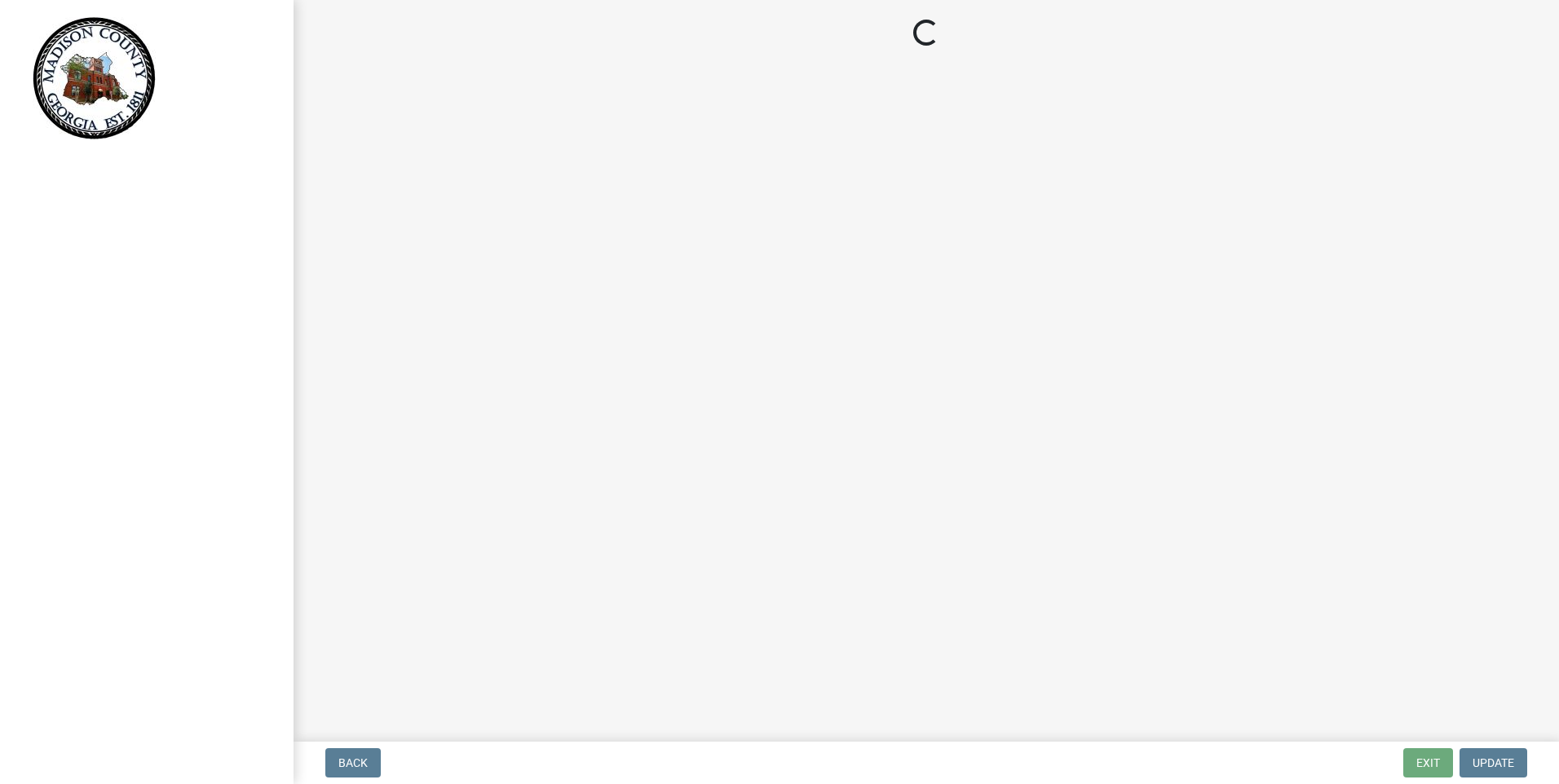
select select "1844e39a-1e3e-4d1d-95af-9855f3e6b56c"
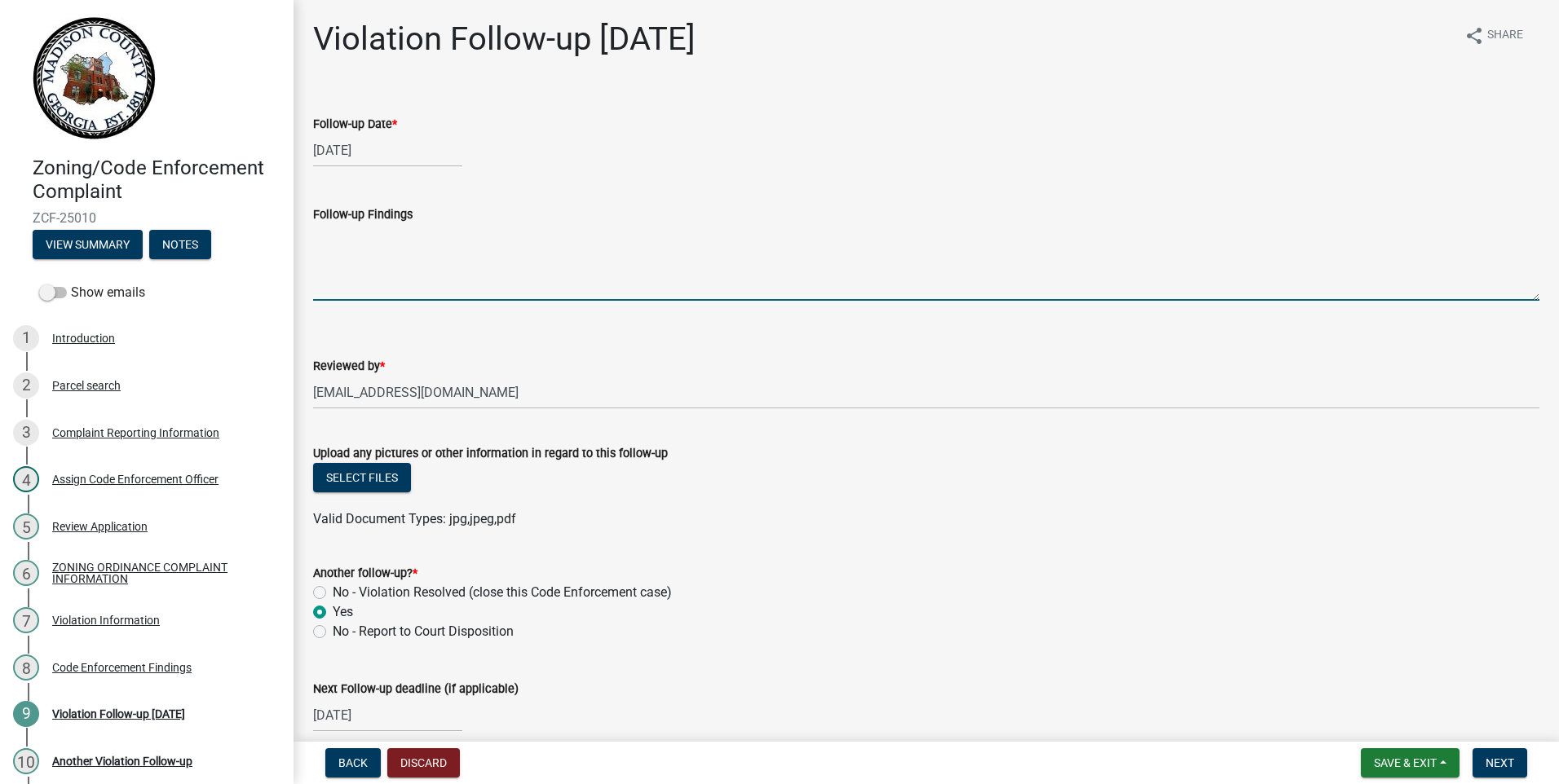
click at [328, 282] on textarea "Follow-up Findings" at bounding box center [927, 262] width 1227 height 76
click at [532, 233] on textarea "Case closed. See no county violations" at bounding box center [927, 262] width 1227 height 76
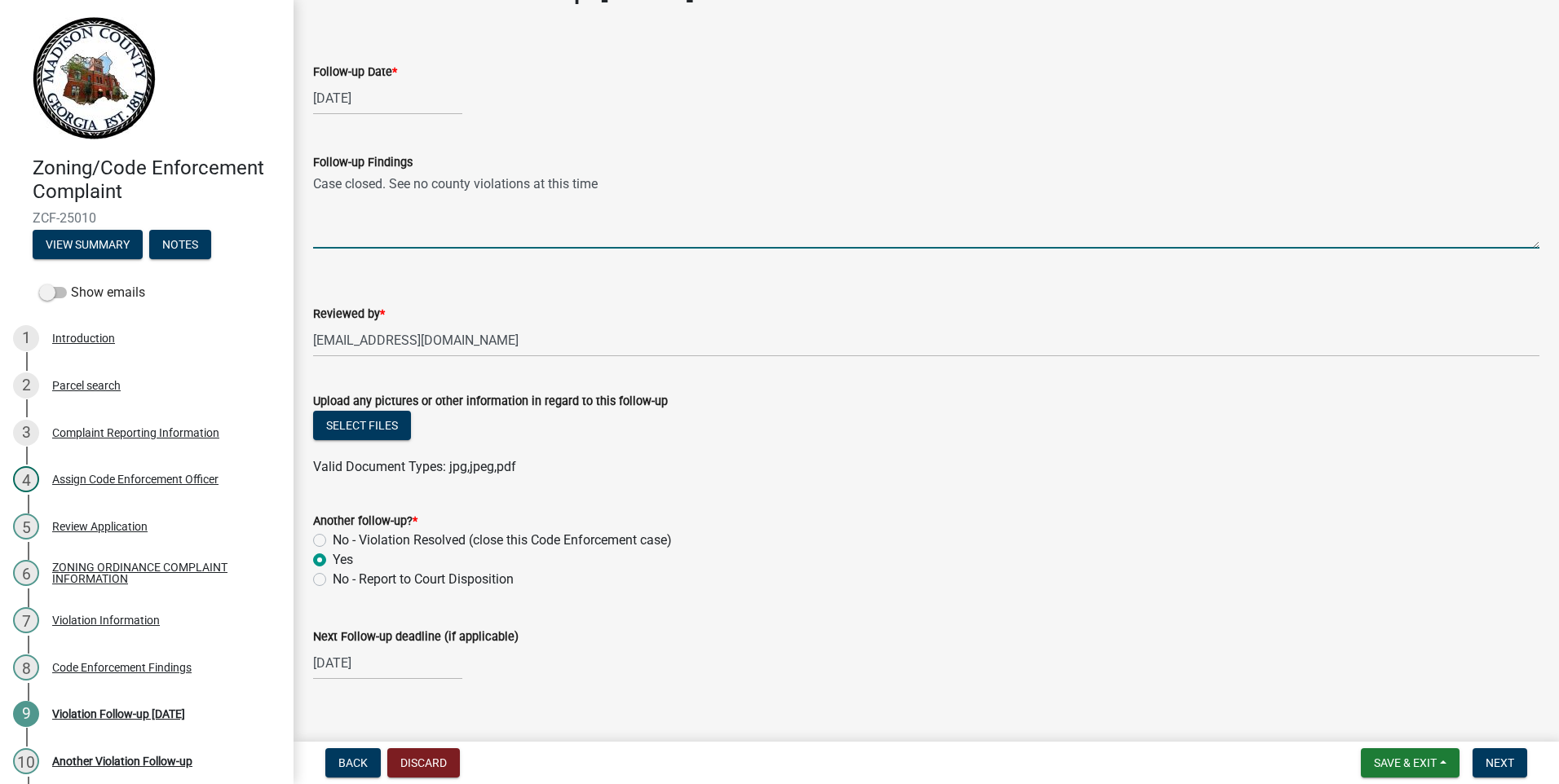
scroll to position [75, 0]
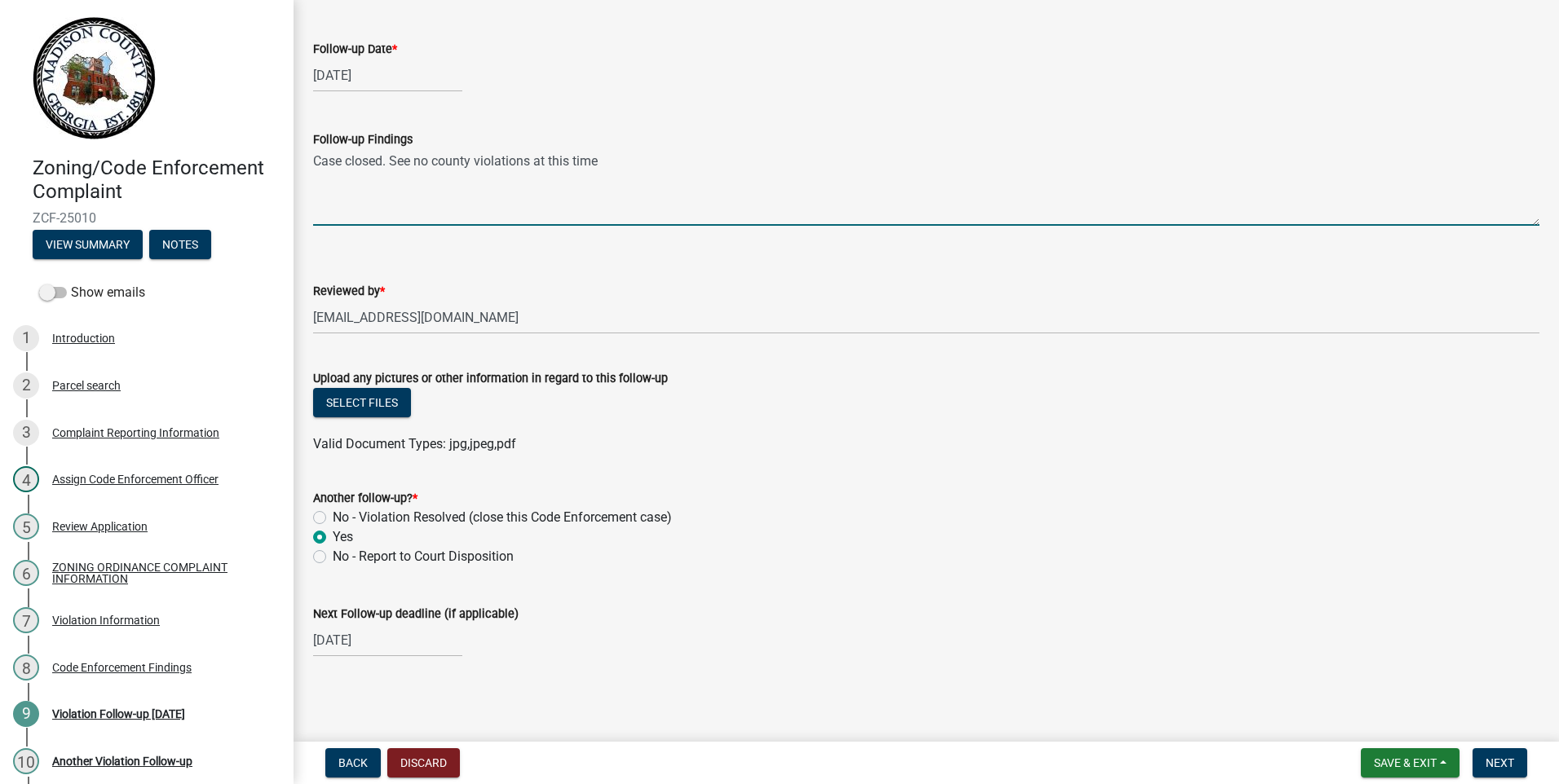
type textarea "Case closed. See no county violations at this time"
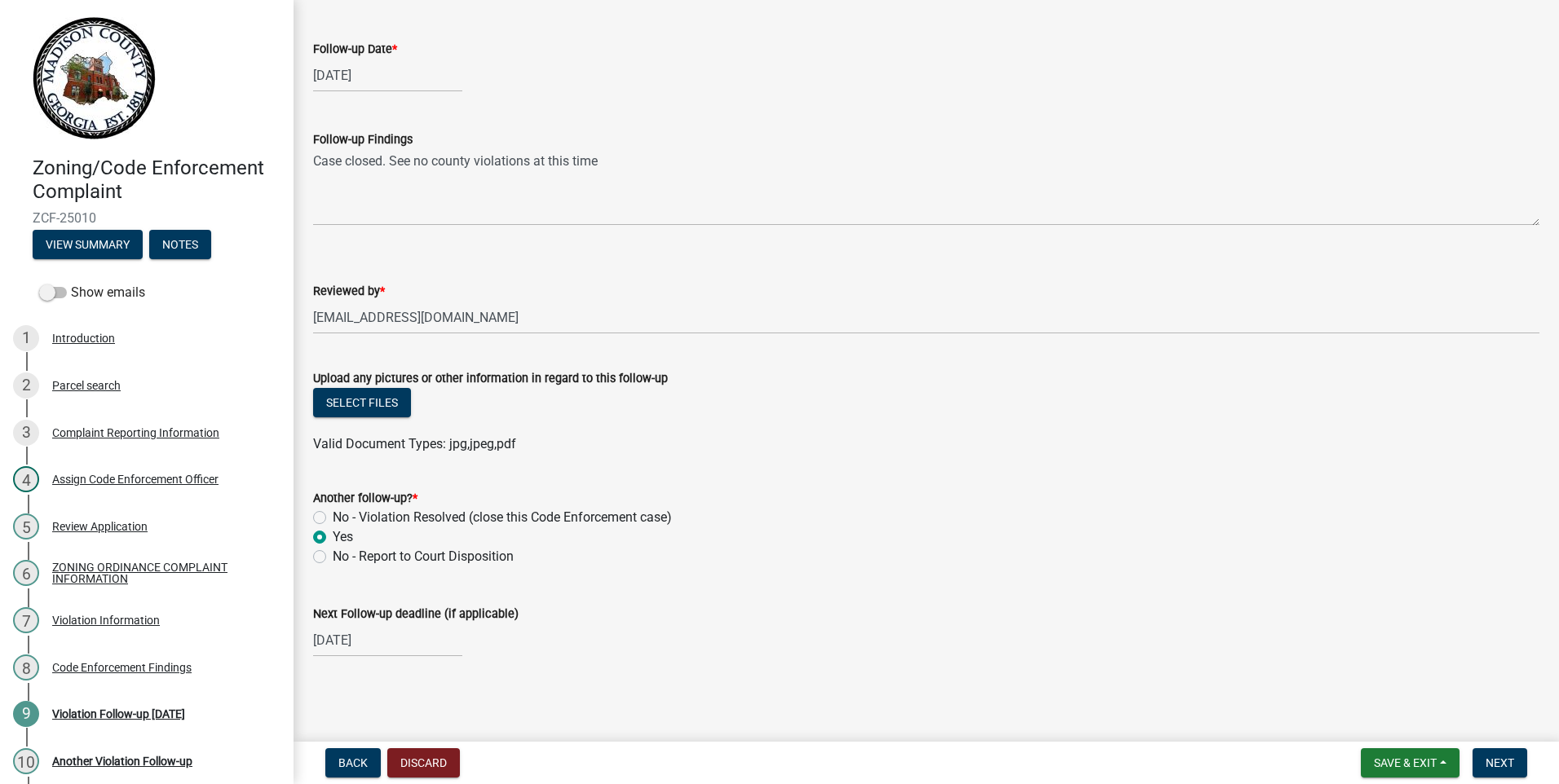
click at [332, 517] on label "No - Violation Resolved (close this Code Enforcement case)" at bounding box center [502, 518] width 339 height 20
click at [332, 517] on input "No - Violation Resolved (close this Code Enforcement case)" at bounding box center [337, 513] width 11 height 11
radio input "true"
select select "9"
select select "2025"
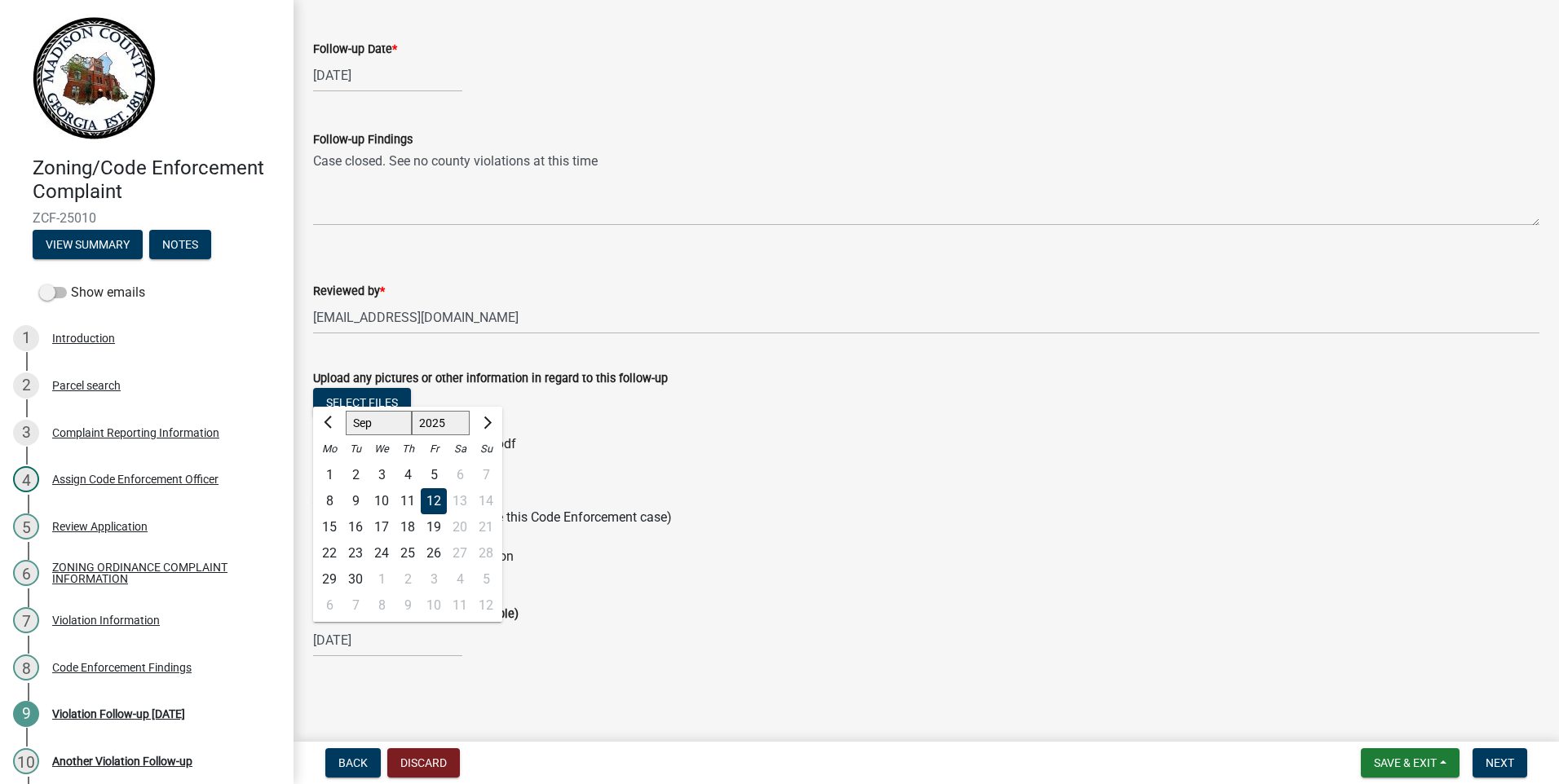
click at [413, 639] on input "[DATE]" at bounding box center [388, 641] width 149 height 34
click at [393, 644] on input "[DATE]" at bounding box center [388, 641] width 149 height 34
type input "0"
click at [585, 615] on div "Next Follow-up deadline (if applicable)" at bounding box center [927, 614] width 1227 height 20
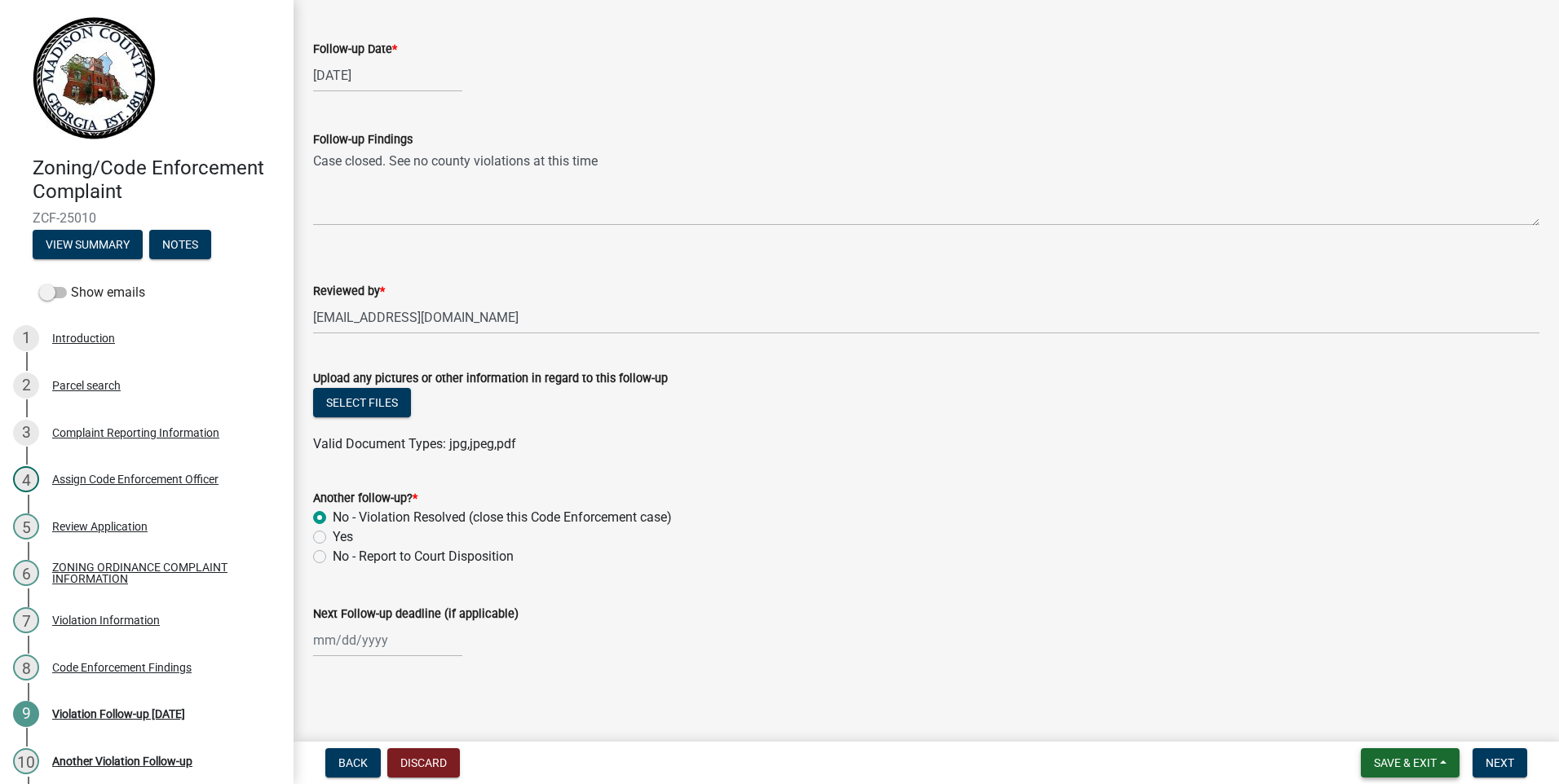
click at [1402, 757] on span "Save & Exit" at bounding box center [1405, 762] width 62 height 13
click at [1373, 721] on button "Save & Exit" at bounding box center [1395, 721] width 131 height 40
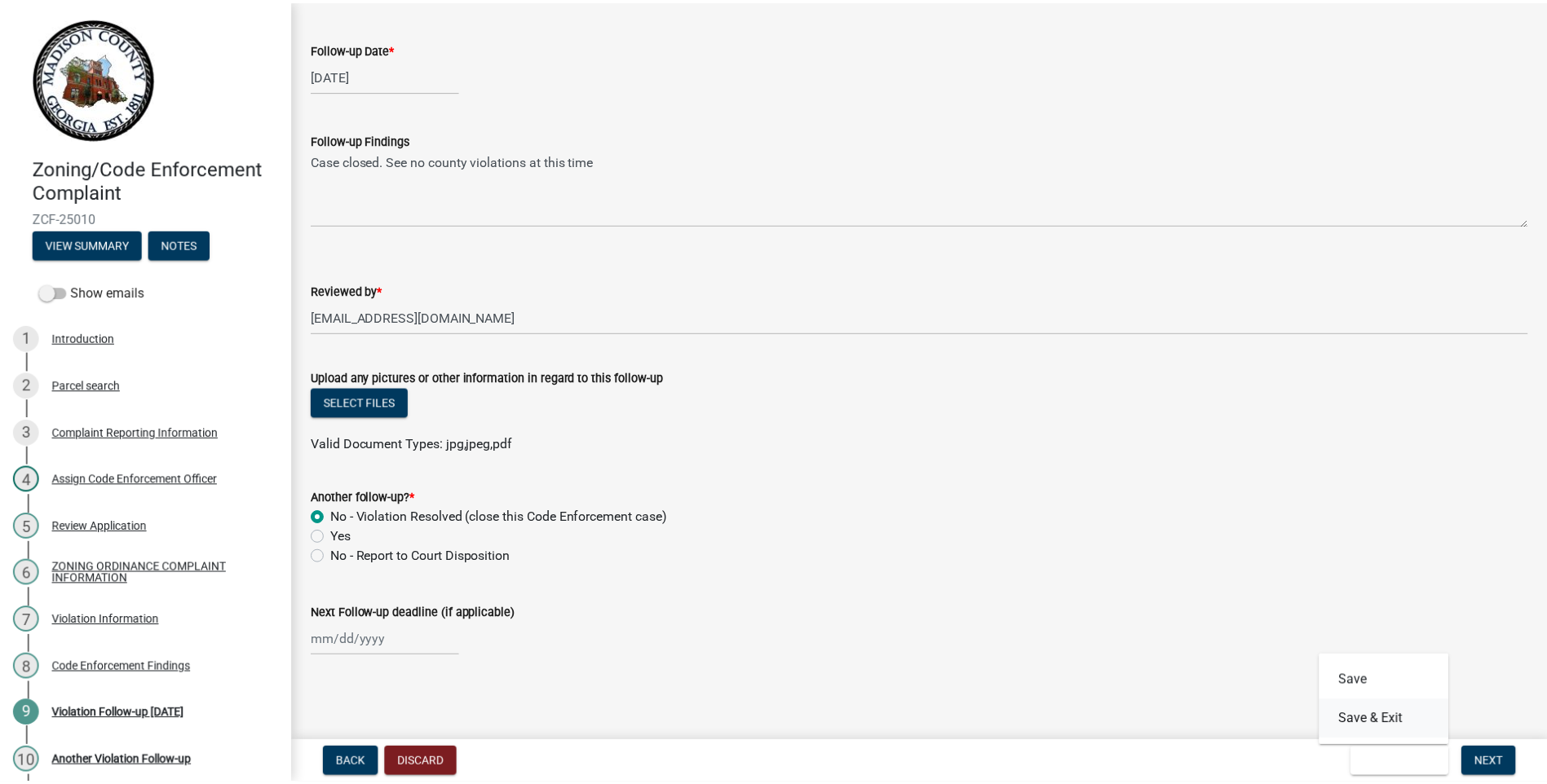
scroll to position [0, 0]
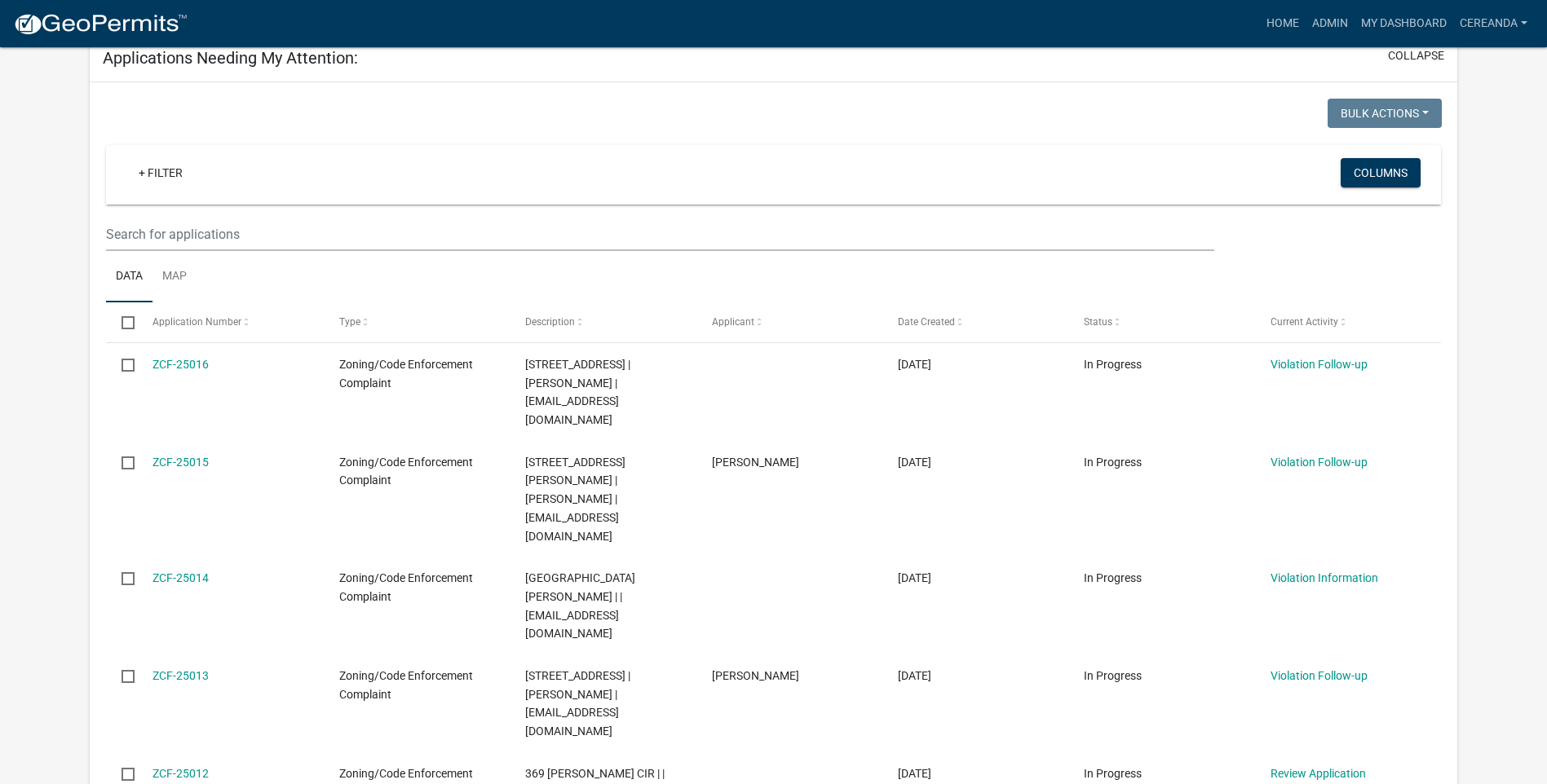
scroll to position [81, 0]
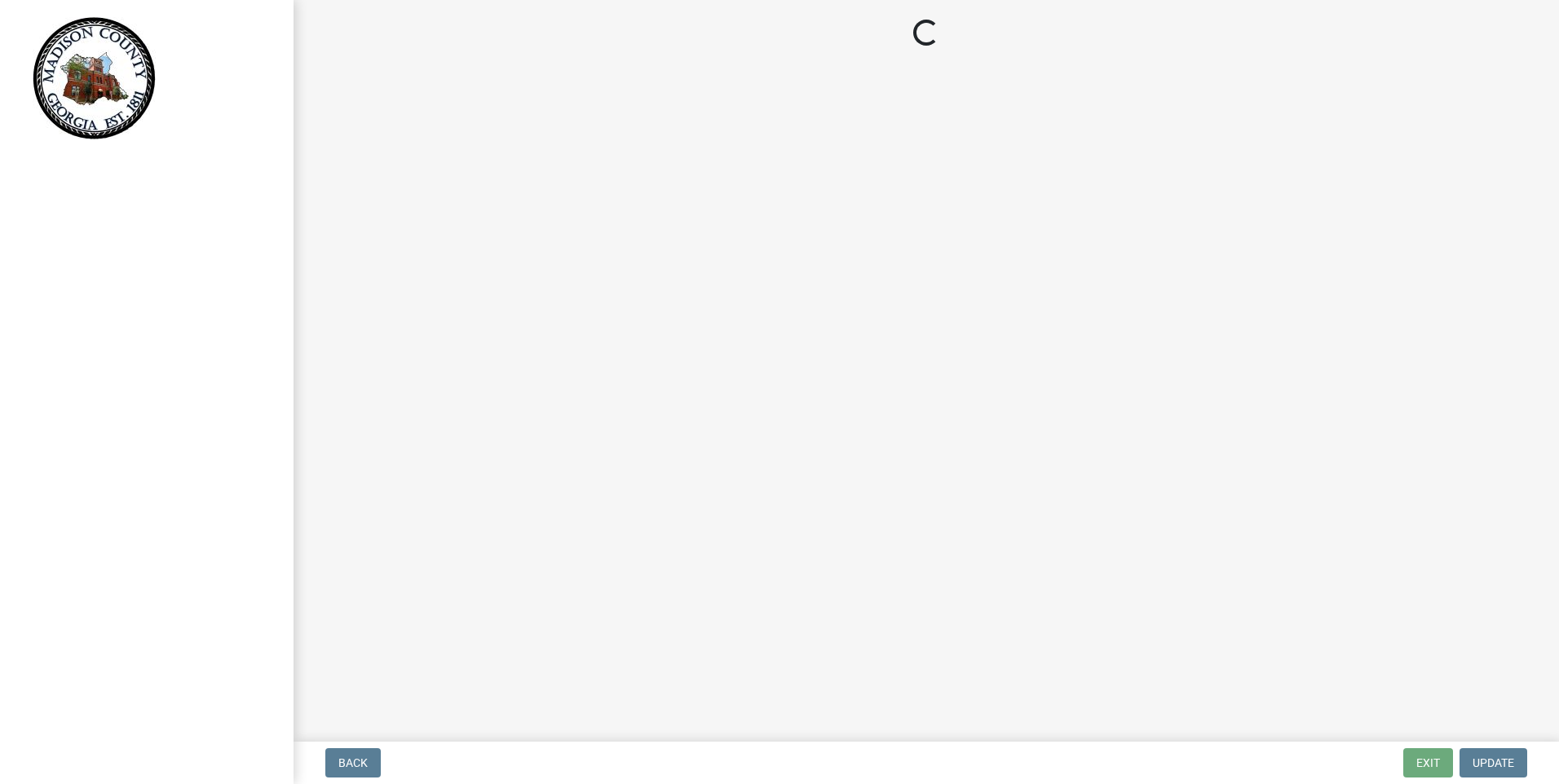
select select "1844e39a-1e3e-4d1d-95af-9855f3e6b56c"
